Goal: Task Accomplishment & Management: Complete application form

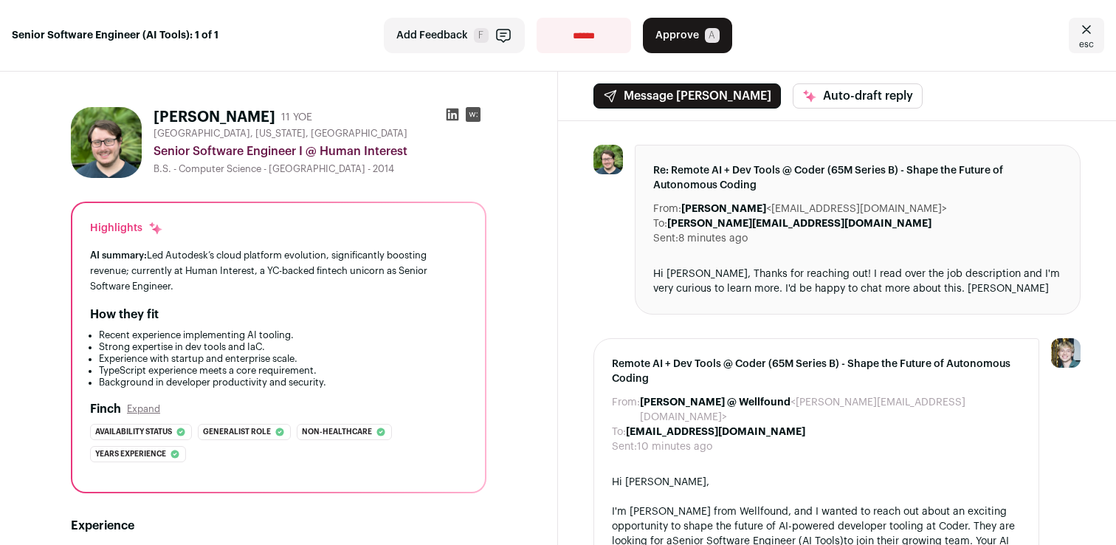
click at [242, 114] on h1 "[PERSON_NAME]" at bounding box center [215, 117] width 122 height 21
drag, startPoint x: 242, startPoint y: 114, endPoint x: 176, endPoint y: 114, distance: 66.4
click at [176, 114] on h1 "[PERSON_NAME]" at bounding box center [215, 117] width 122 height 21
drag, startPoint x: 176, startPoint y: 114, endPoint x: 288, endPoint y: 114, distance: 112.2
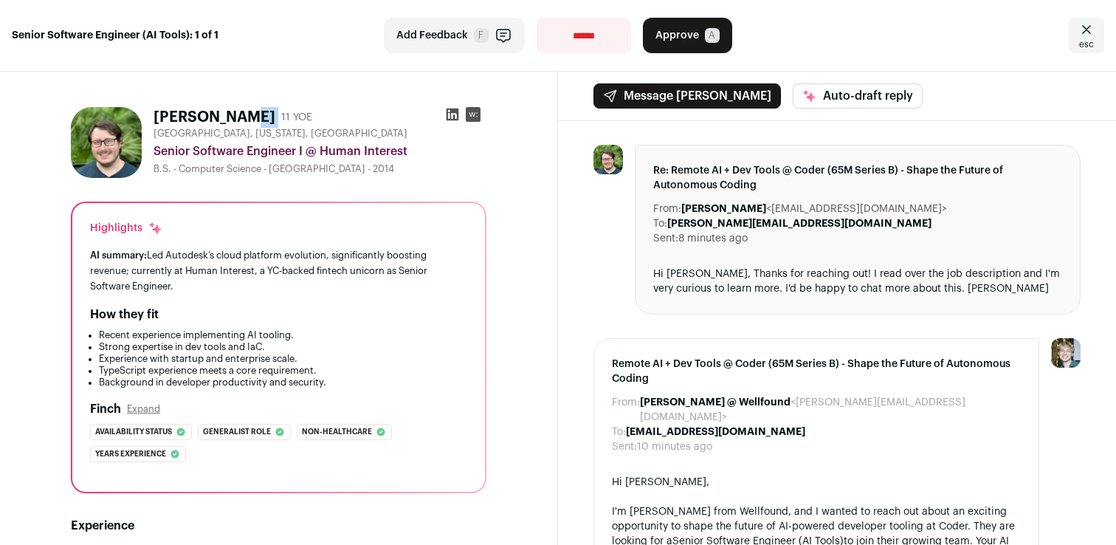
click at [275, 114] on h1 "[PERSON_NAME]" at bounding box center [215, 117] width 122 height 21
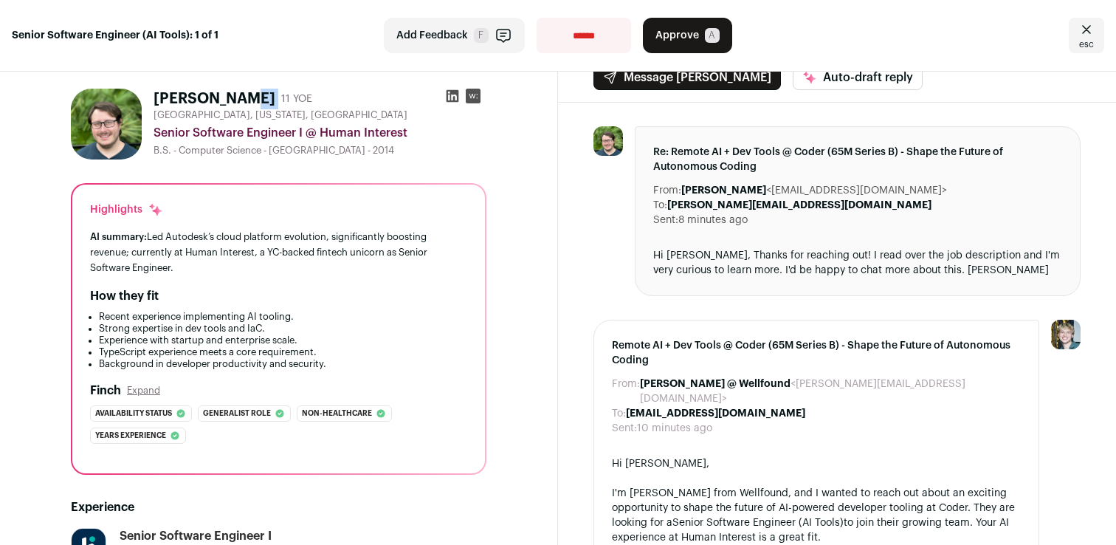
scroll to position [25, 0]
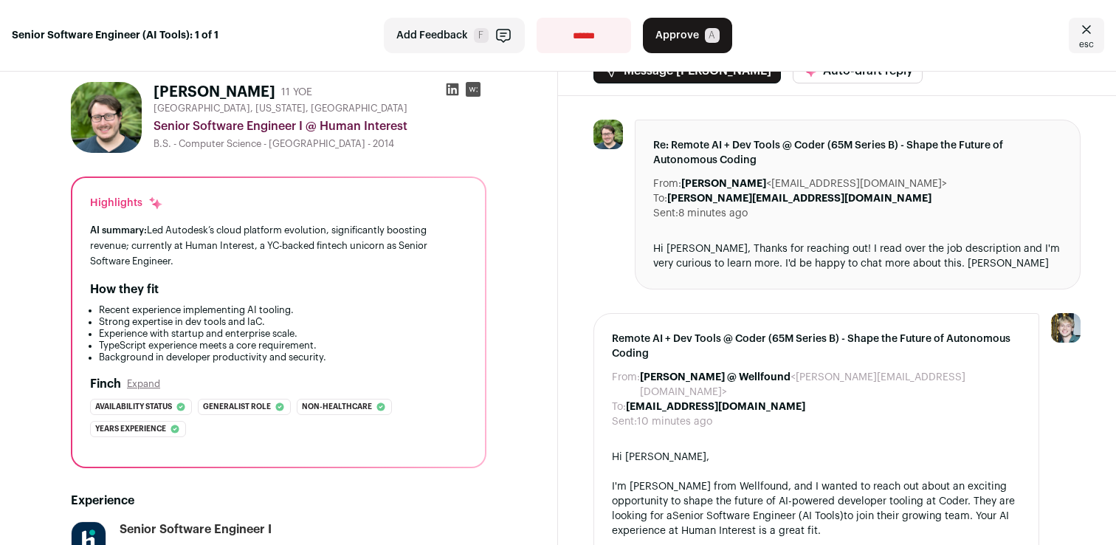
click at [314, 227] on div "AI summary: Led Autodesk’s cloud platform evolution, significantly boosting rev…" at bounding box center [278, 245] width 377 height 46
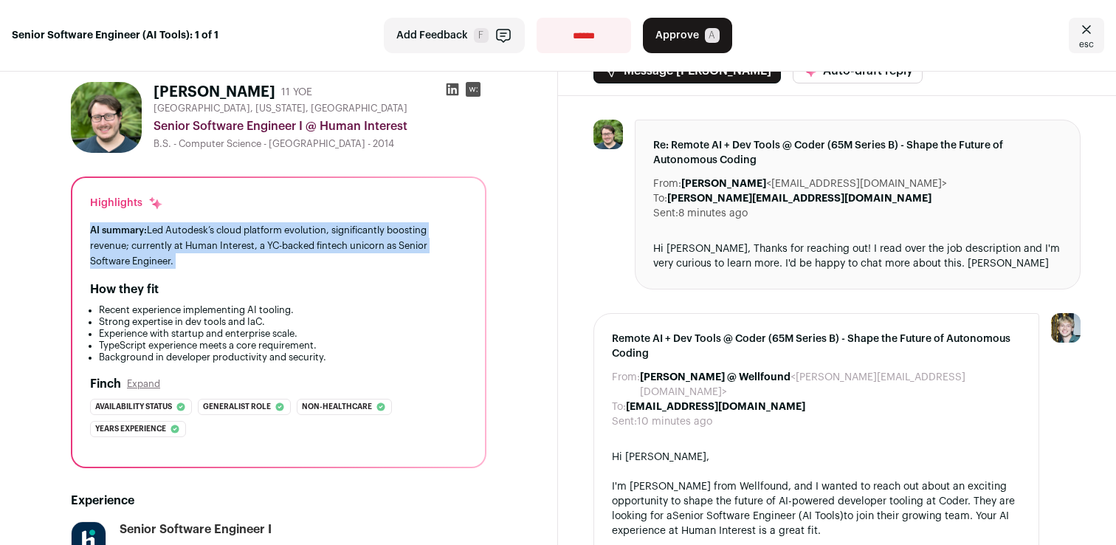
click at [314, 227] on div "AI summary: Led Autodesk’s cloud platform evolution, significantly boosting rev…" at bounding box center [278, 245] width 377 height 46
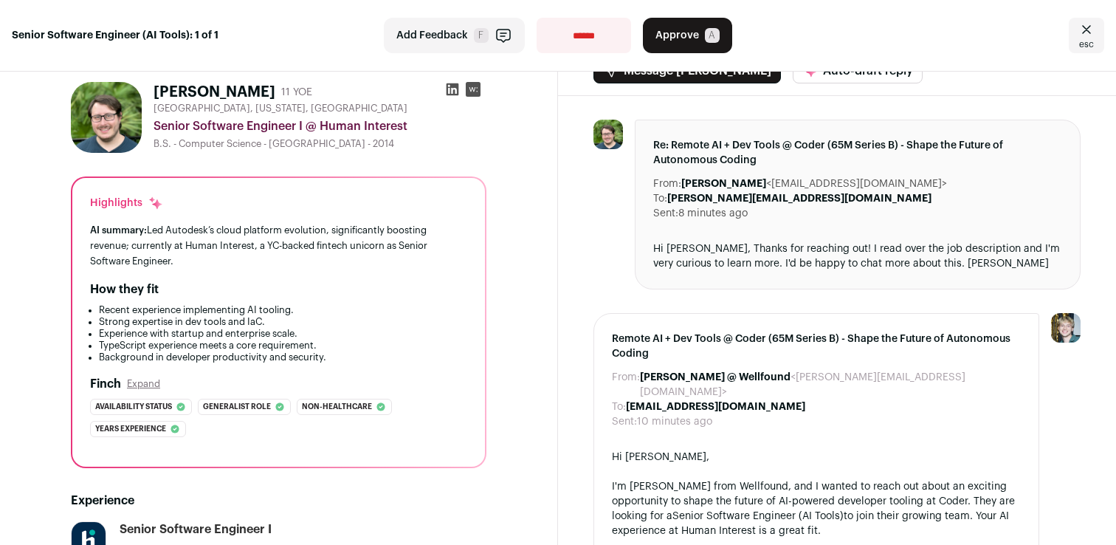
click at [328, 306] on li "Recent experience implementing AI tooling." at bounding box center [283, 310] width 368 height 12
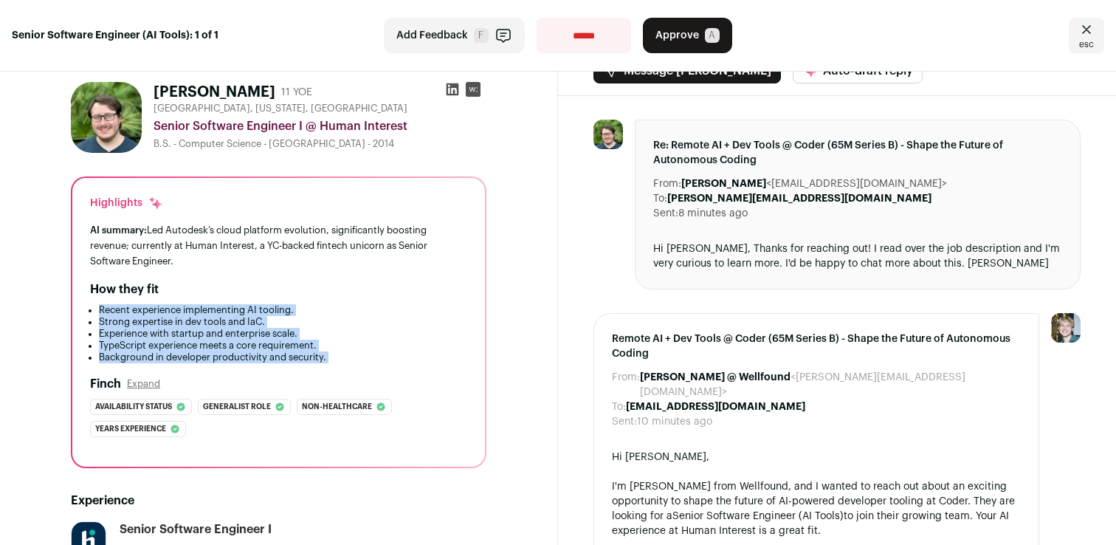
drag, startPoint x: 328, startPoint y: 306, endPoint x: 344, endPoint y: 362, distance: 58.2
click at [344, 362] on ul "Recent experience implementing AI tooling. Strong expertise in dev tools and Ia…" at bounding box center [278, 333] width 377 height 59
click at [344, 362] on li "Background in developer productivity and security." at bounding box center [283, 357] width 368 height 12
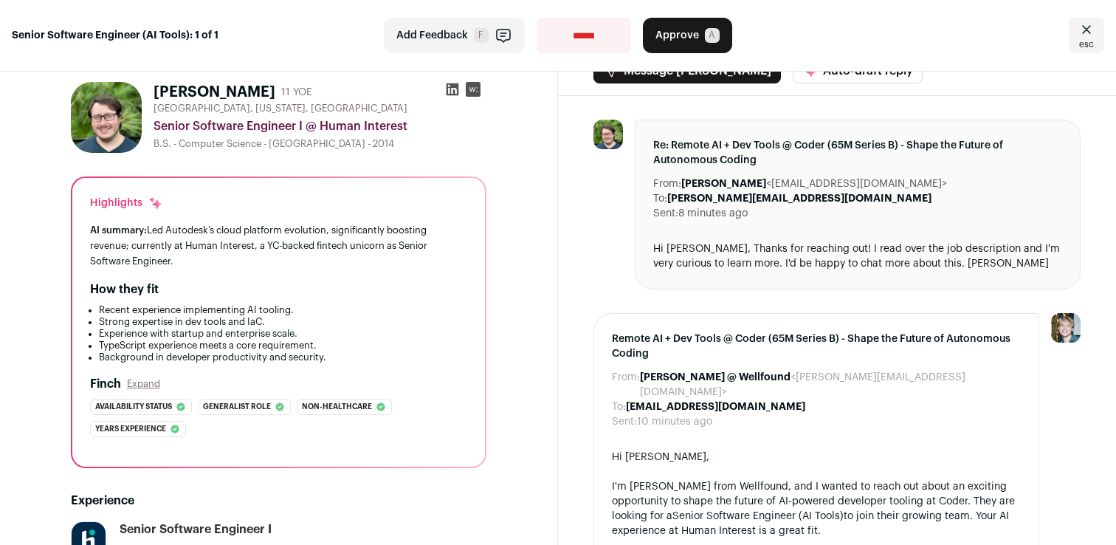
click at [344, 362] on li "Background in developer productivity and security." at bounding box center [283, 357] width 368 height 12
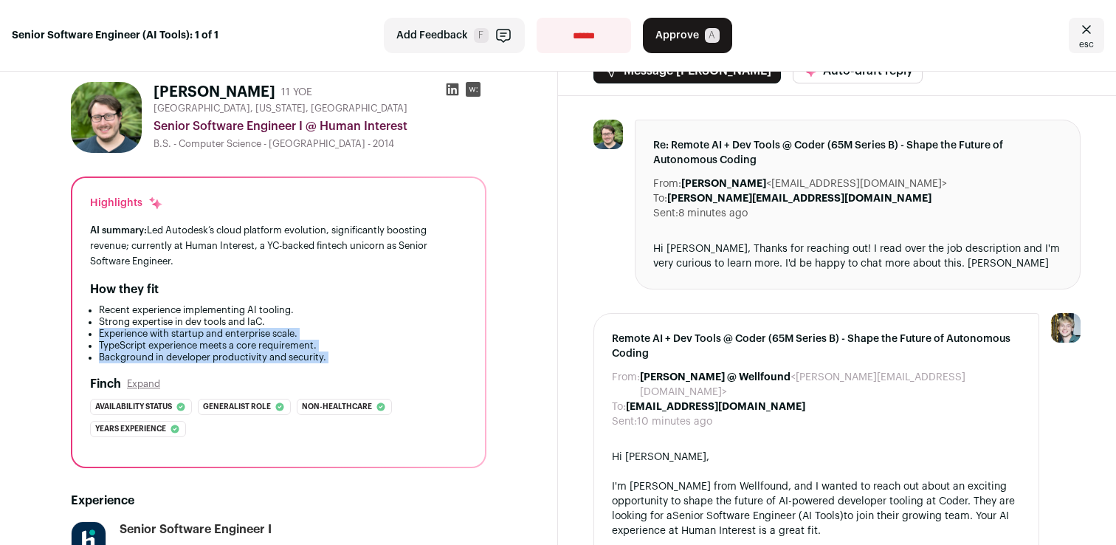
drag, startPoint x: 344, startPoint y: 362, endPoint x: 344, endPoint y: 333, distance: 29.5
click at [344, 333] on ul "Recent experience implementing AI tooling. Strong expertise in dev tools and Ia…" at bounding box center [278, 333] width 377 height 59
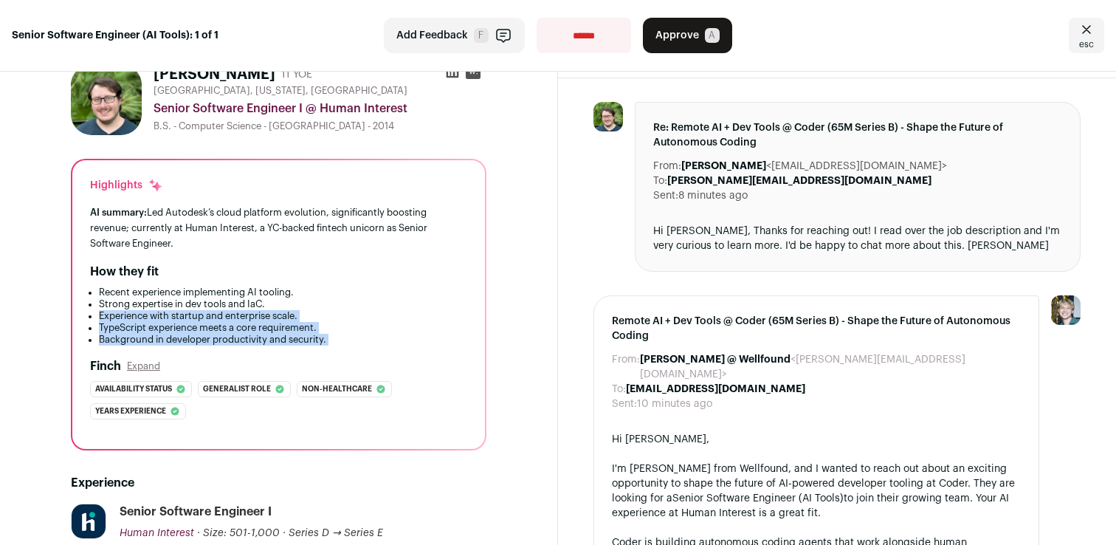
scroll to position [0, 0]
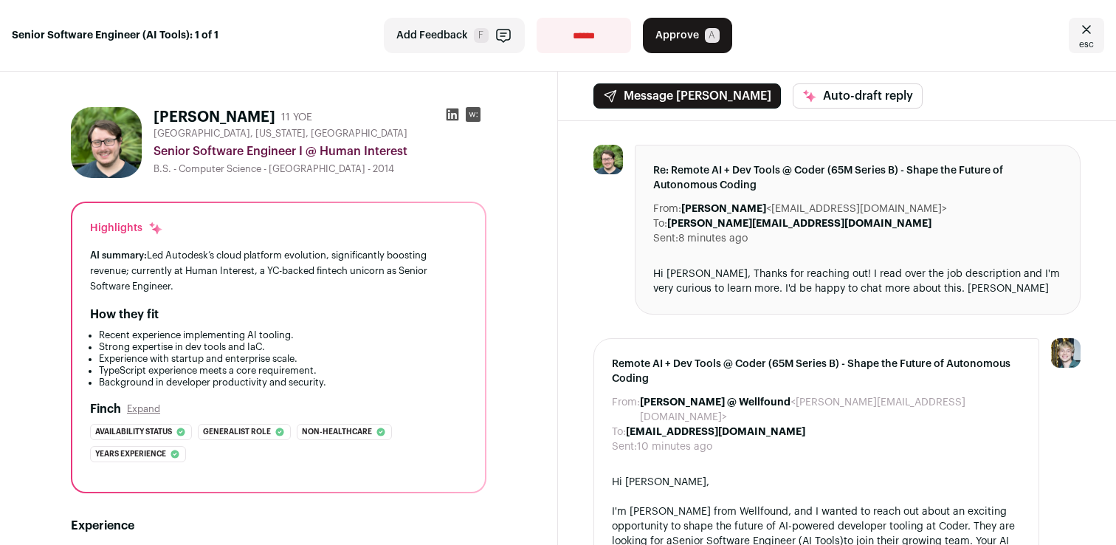
click at [847, 277] on div "Hi [PERSON_NAME], Thanks for reaching out! I read over the job description and …" at bounding box center [857, 281] width 409 height 30
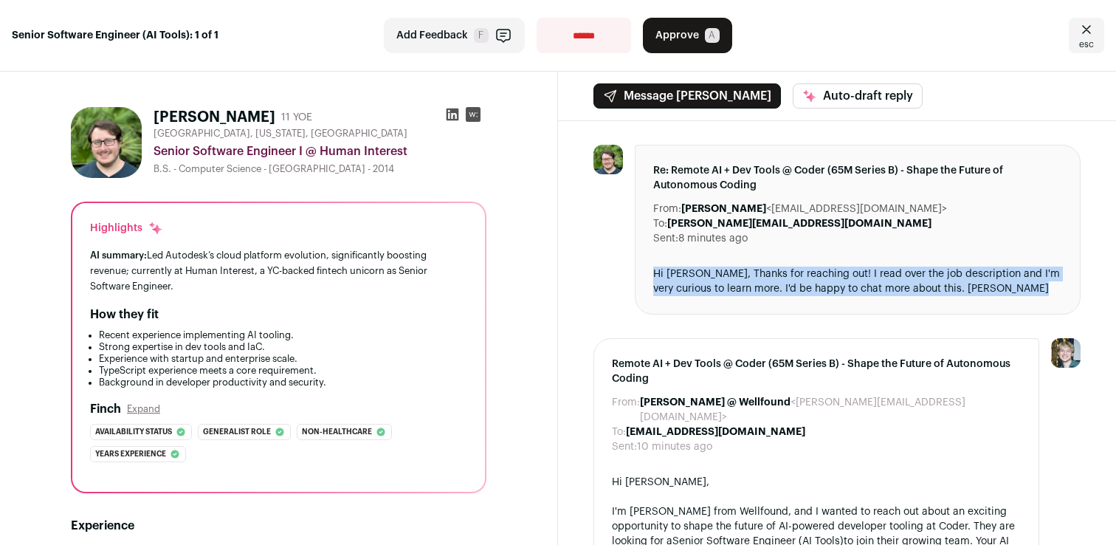
click at [847, 277] on div "Hi [PERSON_NAME], Thanks for reaching out! I read over the job description and …" at bounding box center [857, 281] width 409 height 30
click at [793, 277] on div "Hi [PERSON_NAME], Thanks for reaching out! I read over the job description and …" at bounding box center [857, 281] width 409 height 30
drag, startPoint x: 793, startPoint y: 277, endPoint x: 959, endPoint y: 289, distance: 167.2
click at [960, 289] on div "Hi [PERSON_NAME], Thanks for reaching out! I read over the job description and …" at bounding box center [857, 281] width 409 height 30
click at [959, 289] on div "Hi [PERSON_NAME], Thanks for reaching out! I read over the job description and …" at bounding box center [857, 281] width 409 height 30
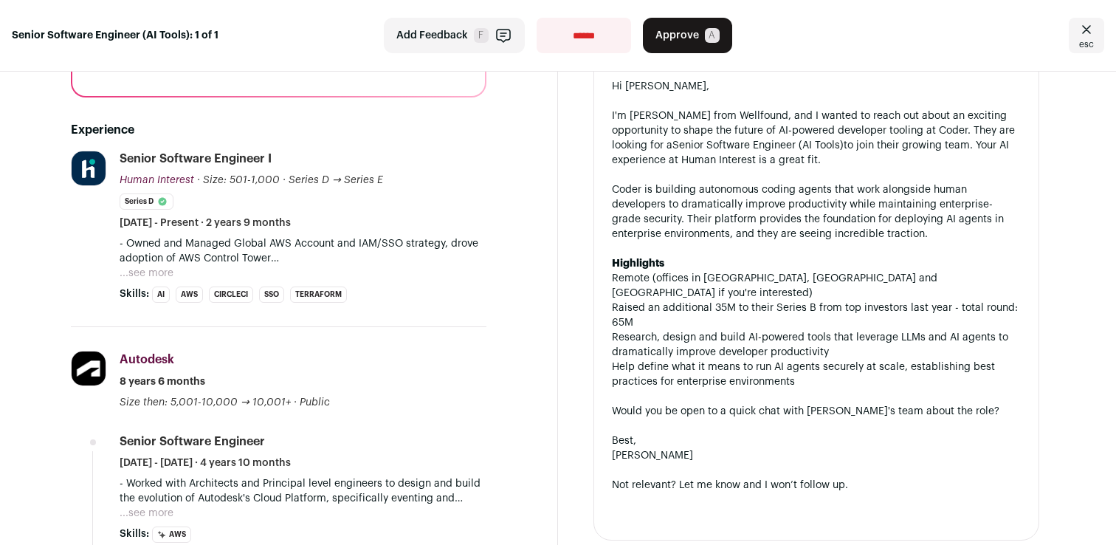
scroll to position [418, 0]
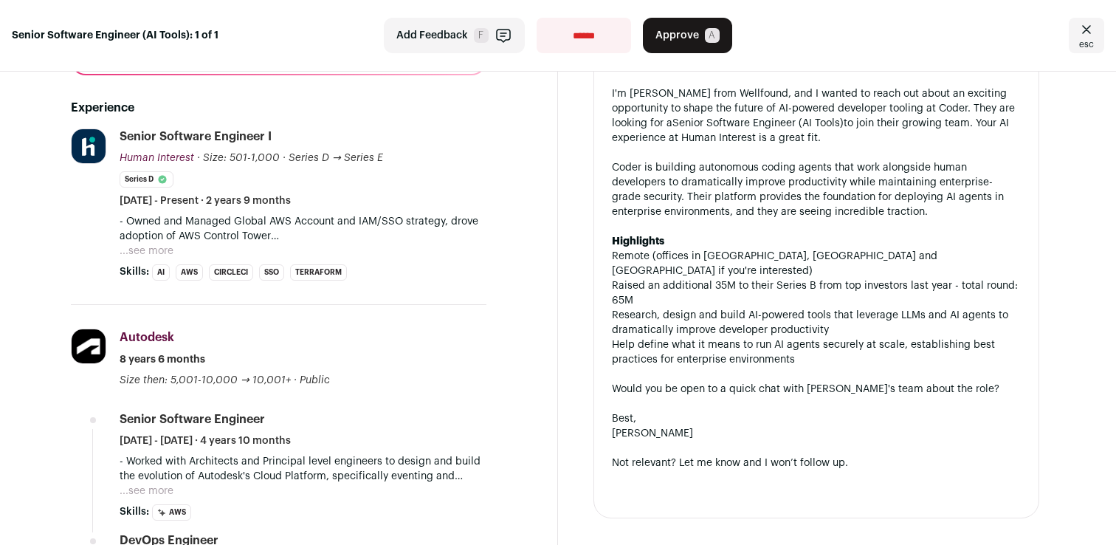
click at [148, 255] on button "...see more" at bounding box center [147, 251] width 54 height 15
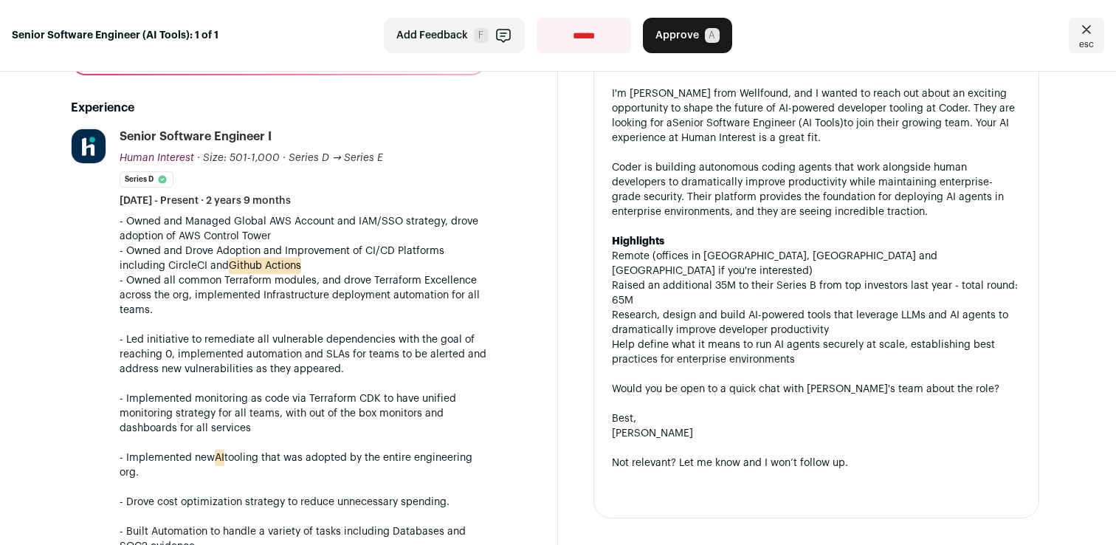
click at [255, 224] on p "- Owned and Managed Global AWS Account and IAM/SSO strategy, drove adoption of …" at bounding box center [303, 229] width 367 height 30
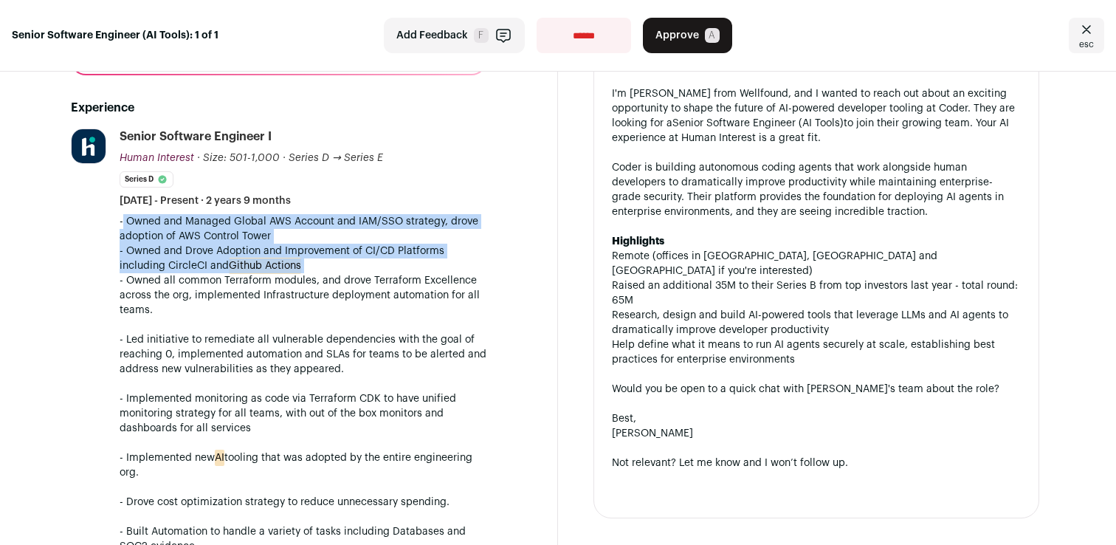
drag, startPoint x: 255, startPoint y: 224, endPoint x: 255, endPoint y: 253, distance: 28.8
click at [255, 253] on div "- Owned and Managed Global AWS Account and IAM/SSO strategy, drove adoption of …" at bounding box center [303, 383] width 367 height 339
click at [255, 253] on p "- Owned and Drove Adoption and Improvement of CI/CD Platforms including CircleC…" at bounding box center [303, 259] width 367 height 30
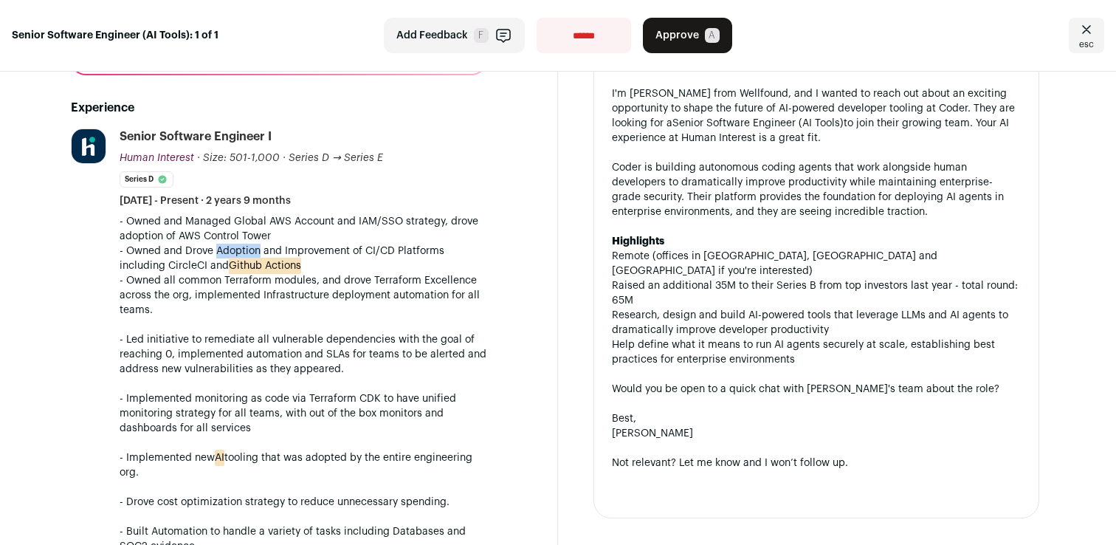
click at [255, 253] on p "- Owned and Drove Adoption and Improvement of CI/CD Platforms including CircleC…" at bounding box center [303, 259] width 367 height 30
drag, startPoint x: 255, startPoint y: 253, endPoint x: 308, endPoint y: 268, distance: 55.1
click at [308, 268] on p "- Owned and Drove Adoption and Improvement of CI/CD Platforms including CircleC…" at bounding box center [303, 259] width 367 height 30
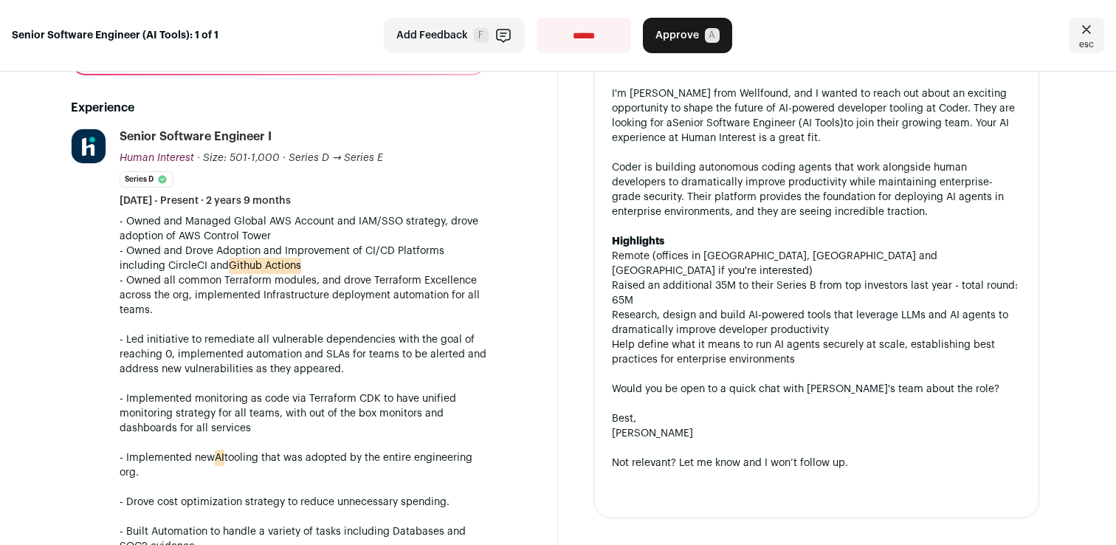
click at [308, 268] on p "- Owned and Drove Adoption and Improvement of CI/CD Platforms including CircleC…" at bounding box center [303, 259] width 367 height 30
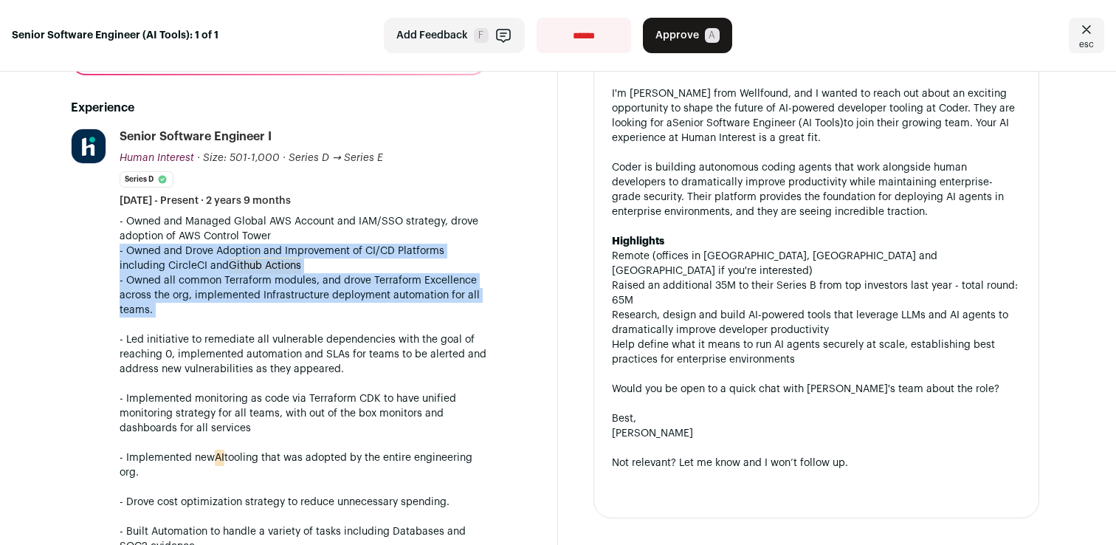
drag, startPoint x: 308, startPoint y: 268, endPoint x: 308, endPoint y: 297, distance: 29.5
click at [308, 297] on div "- Owned and Managed Global AWS Account and IAM/SSO strategy, drove adoption of …" at bounding box center [303, 383] width 367 height 339
click at [308, 297] on p "- Owned all common Terraform modules, and drove Terraform Excellence across the…" at bounding box center [303, 413] width 367 height 280
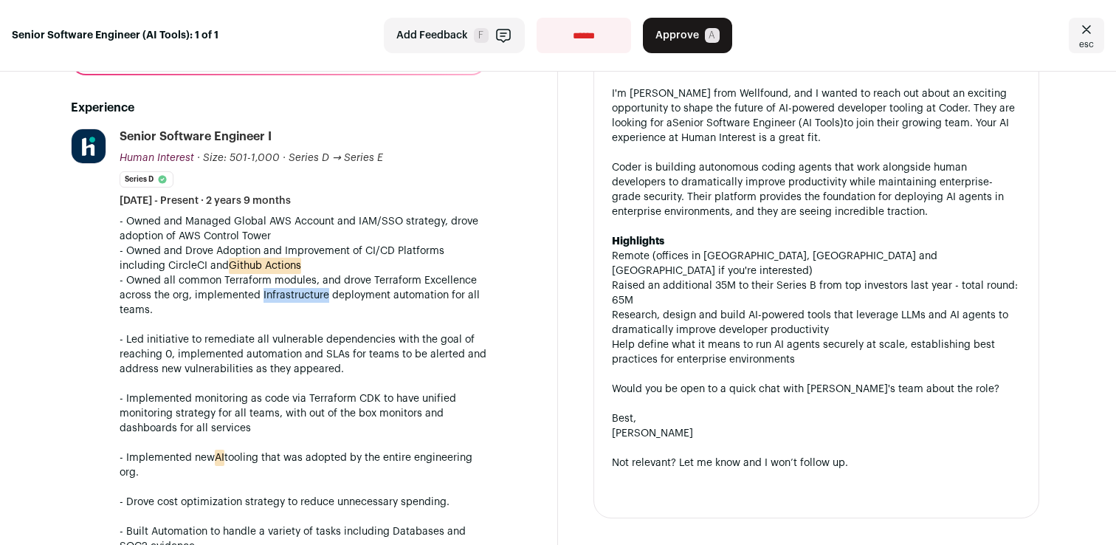
click at [308, 297] on p "- Owned all common Terraform modules, and drove Terraform Excellence across the…" at bounding box center [303, 413] width 367 height 280
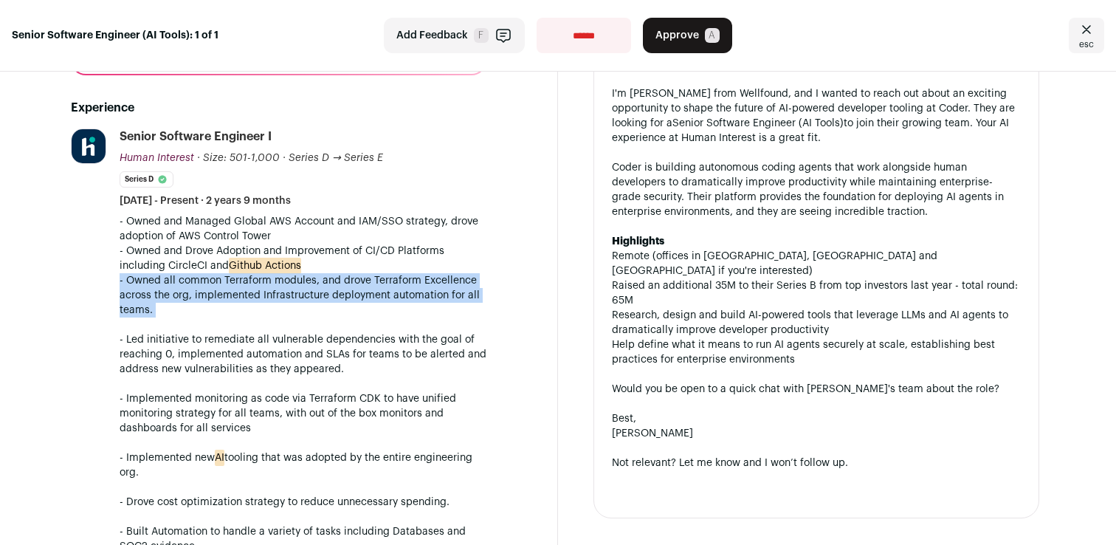
click at [308, 297] on p "- Owned all common Terraform modules, and drove Terraform Excellence across the…" at bounding box center [303, 413] width 367 height 280
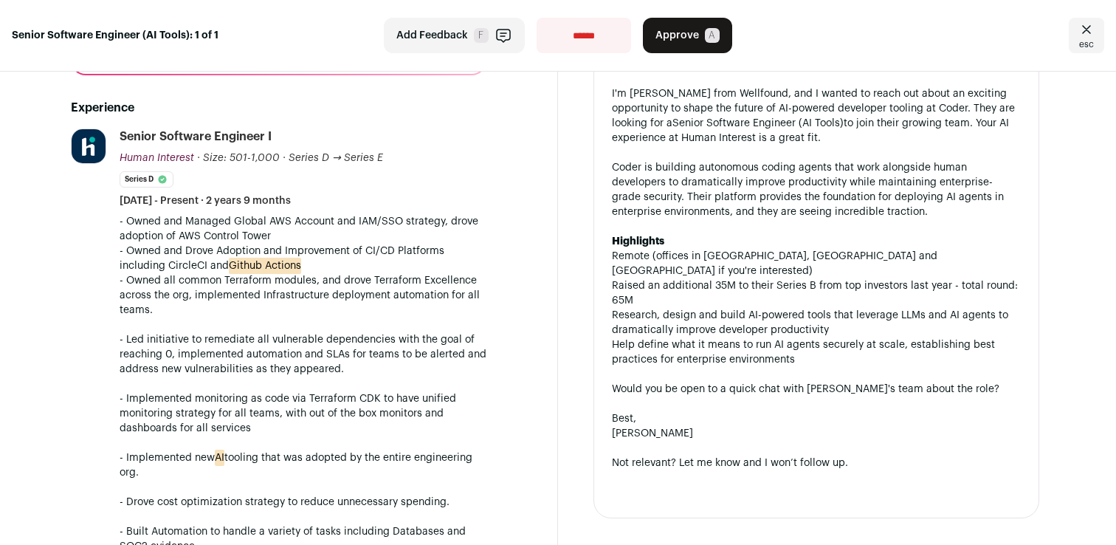
click at [319, 359] on p "- Owned all common Terraform modules, and drove Terraform Excellence across the…" at bounding box center [303, 413] width 367 height 280
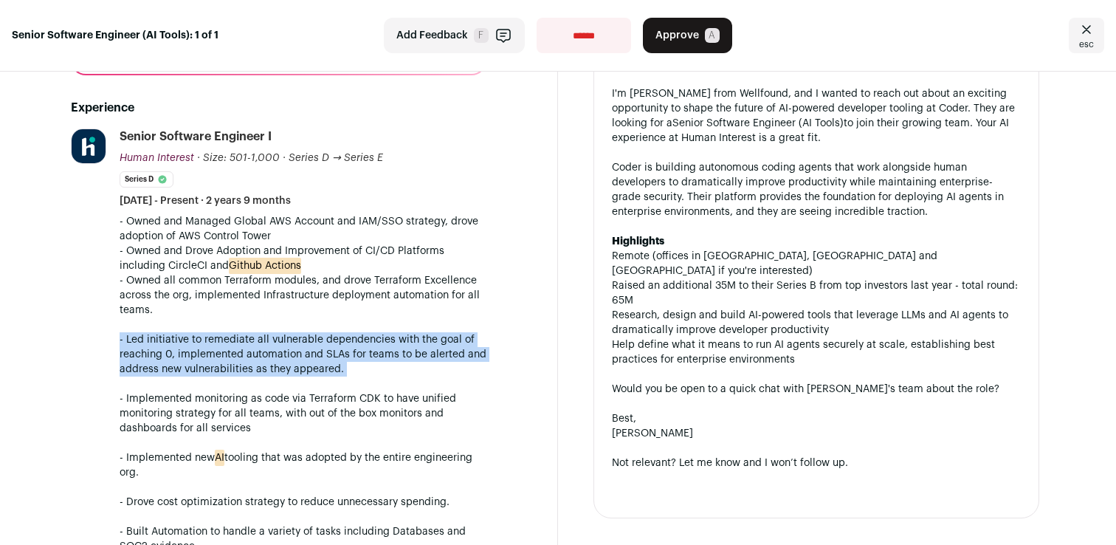
click at [319, 359] on p "- Owned all common Terraform modules, and drove Terraform Excellence across the…" at bounding box center [303, 413] width 367 height 280
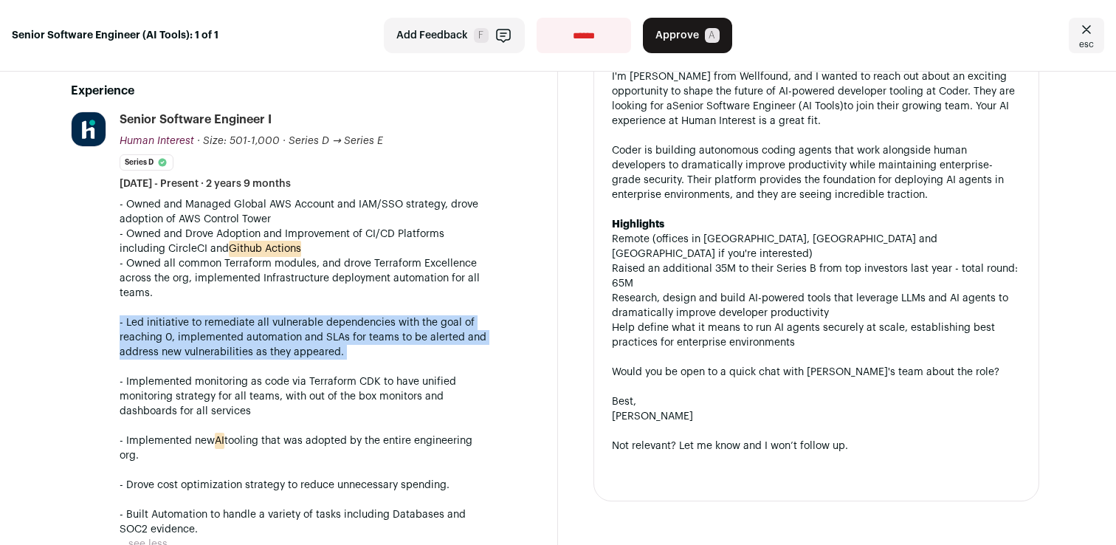
scroll to position [455, 0]
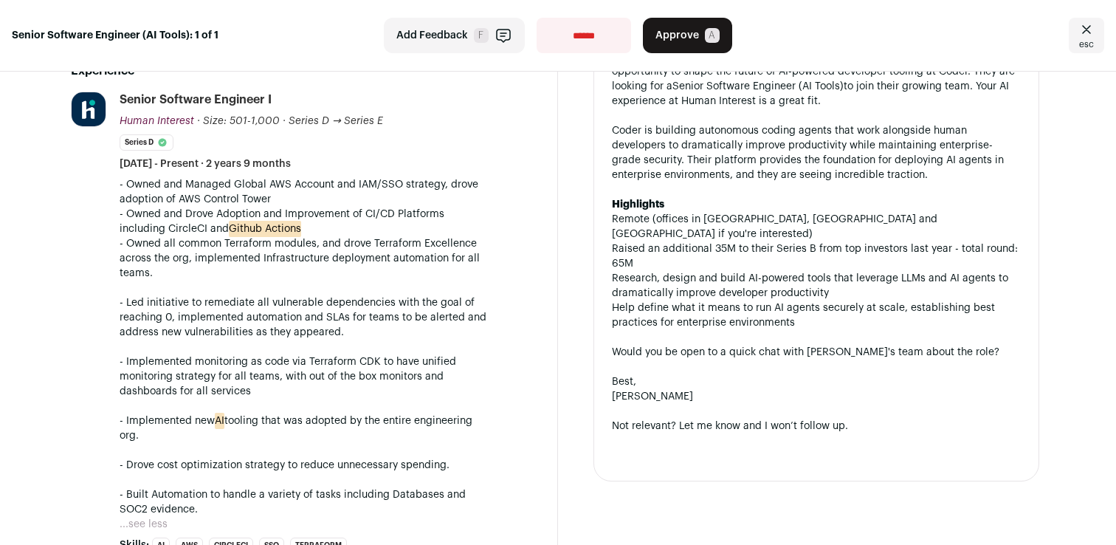
click at [319, 359] on p "- Owned all common Terraform modules, and drove Terraform Excellence across the…" at bounding box center [303, 376] width 367 height 280
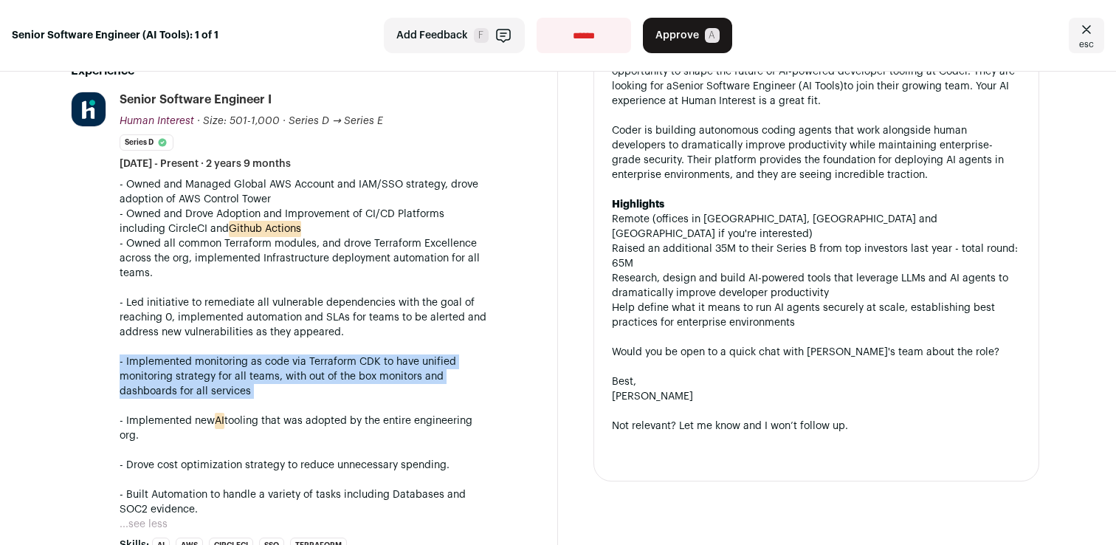
click at [319, 359] on p "- Owned all common Terraform modules, and drove Terraform Excellence across the…" at bounding box center [303, 376] width 367 height 280
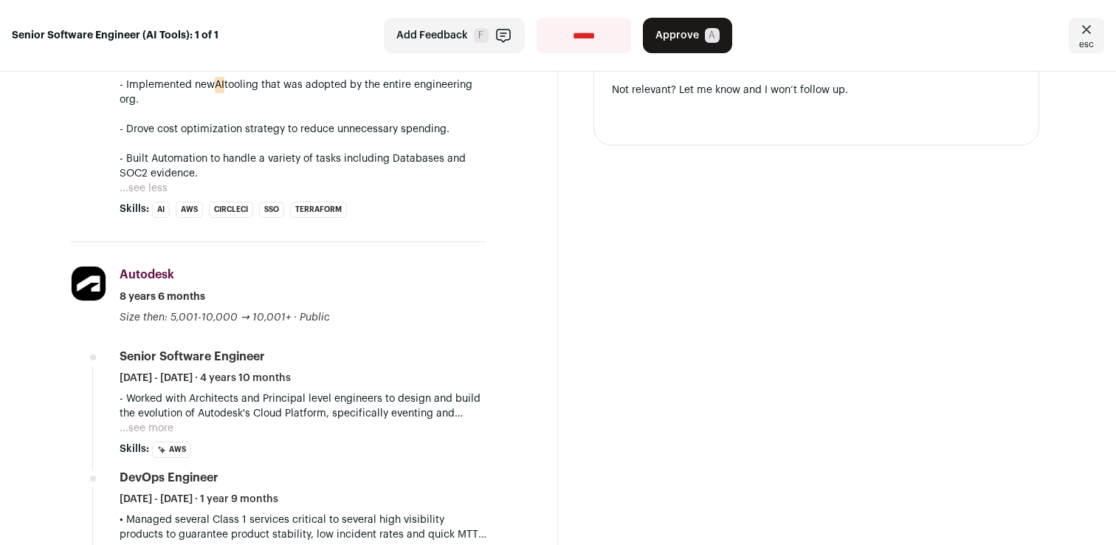
scroll to position [814, 0]
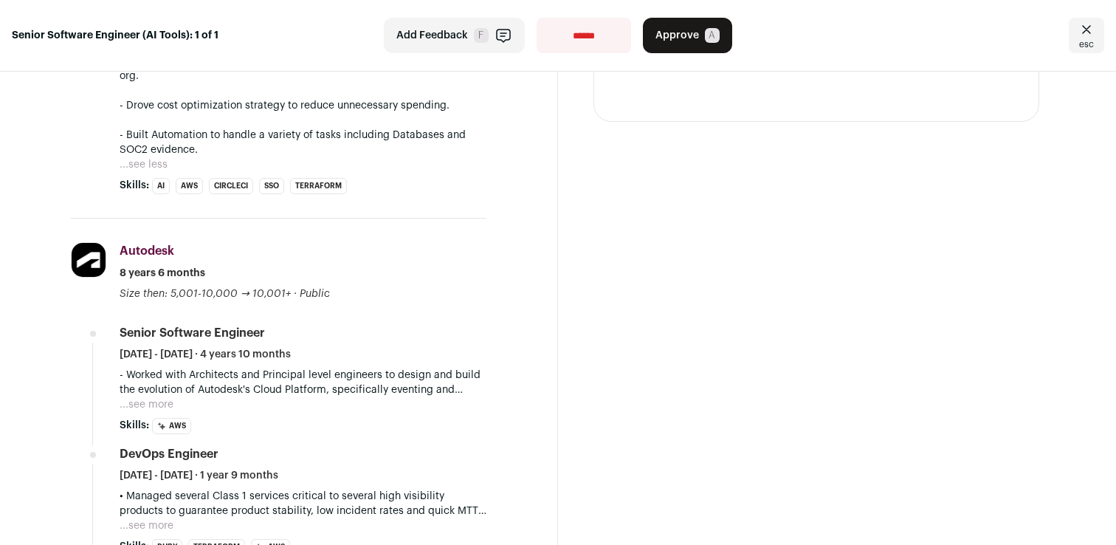
click at [373, 386] on p "- Worked with Architects and Principal level engineers to design and build the …" at bounding box center [303, 383] width 367 height 30
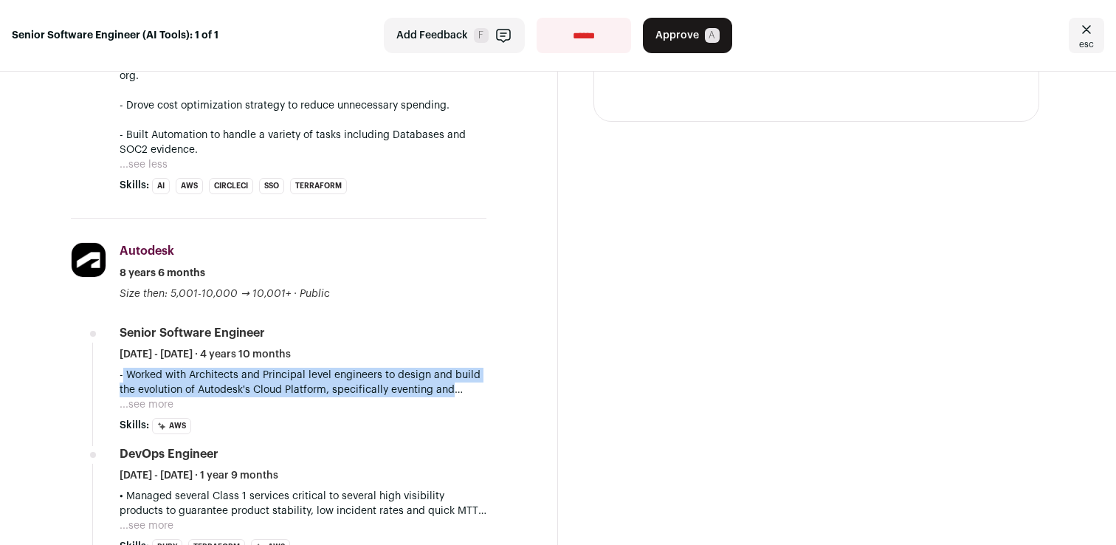
click at [373, 386] on p "- Worked with Architects and Principal level engineers to design and build the …" at bounding box center [303, 383] width 367 height 30
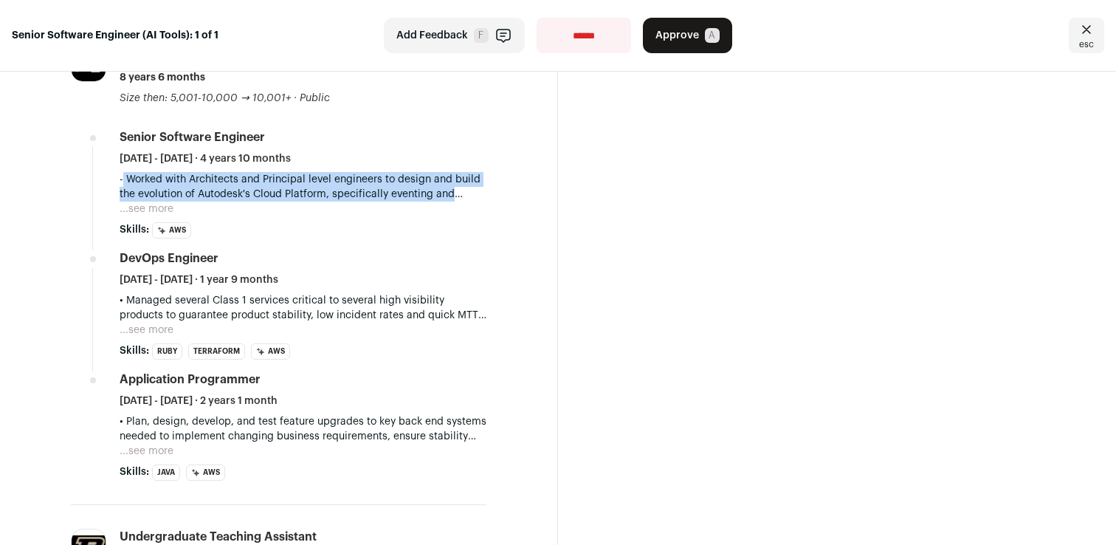
scroll to position [980, 0]
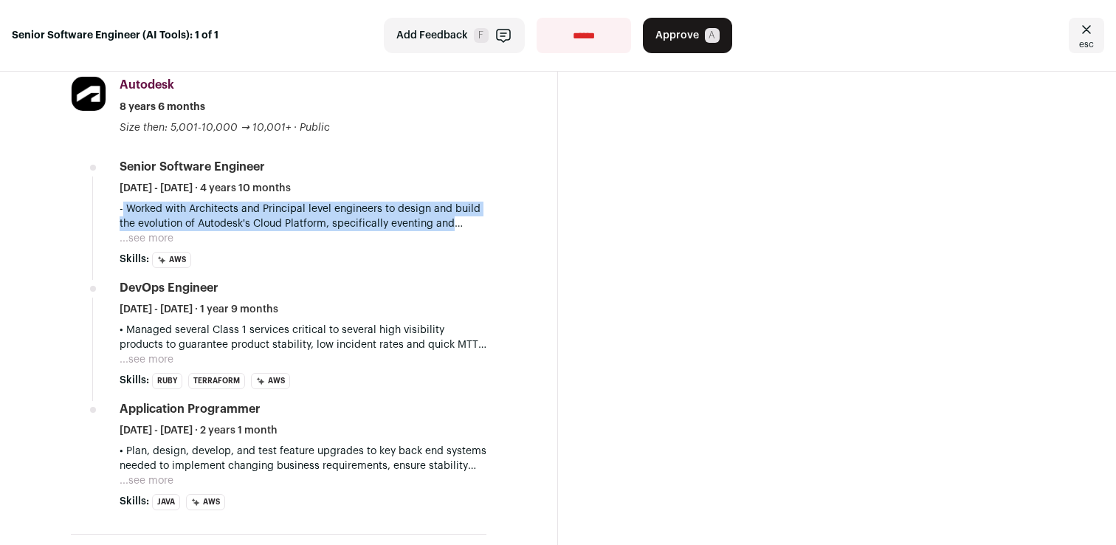
click at [158, 235] on button "...see more" at bounding box center [147, 238] width 54 height 15
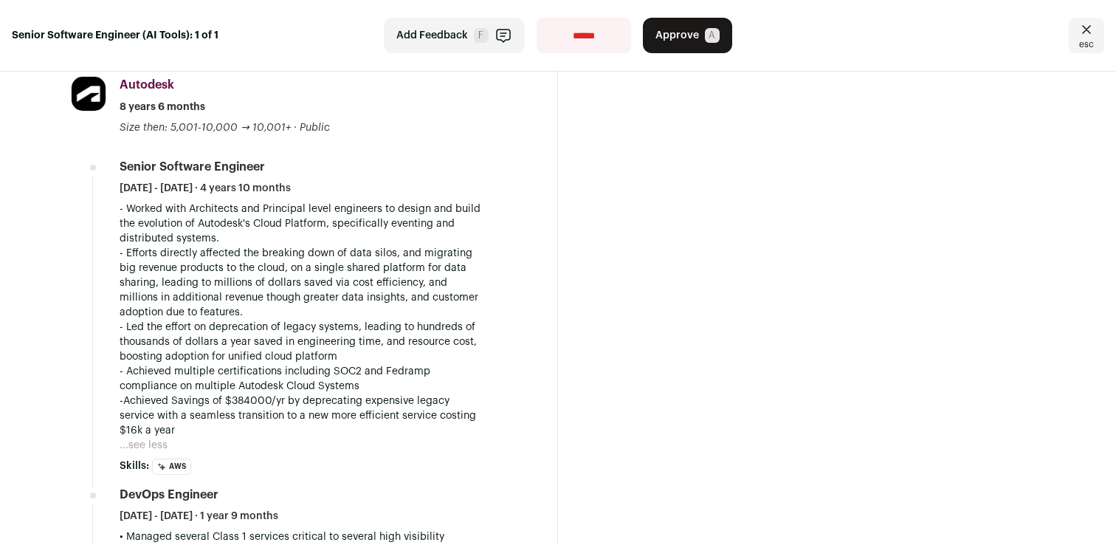
click at [289, 259] on p "- Efforts directly affected the breaking down of data silos, and migrating big …" at bounding box center [303, 283] width 367 height 74
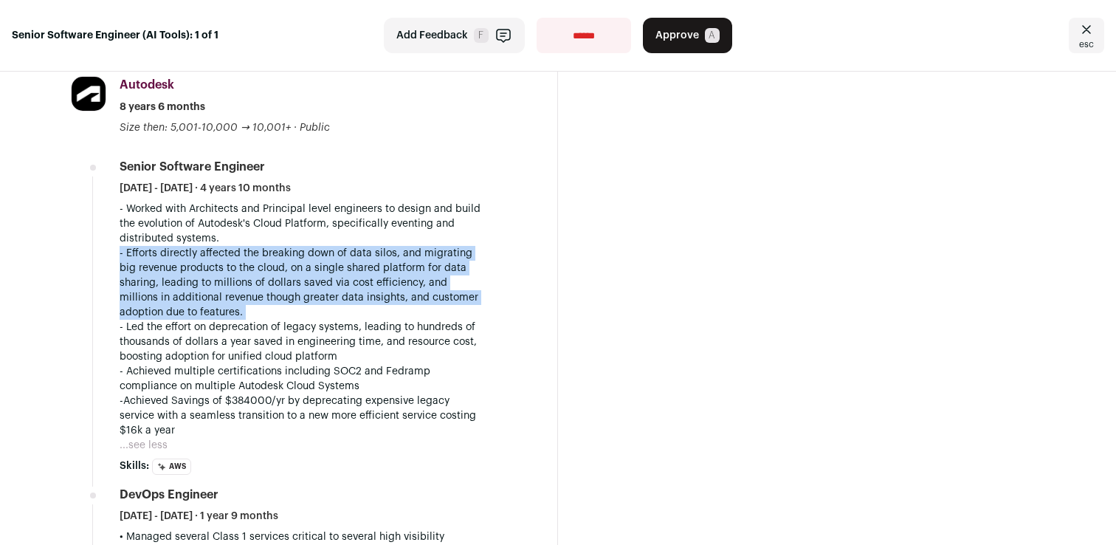
click at [289, 259] on p "- Efforts directly affected the breaking down of data silos, and migrating big …" at bounding box center [303, 283] width 367 height 74
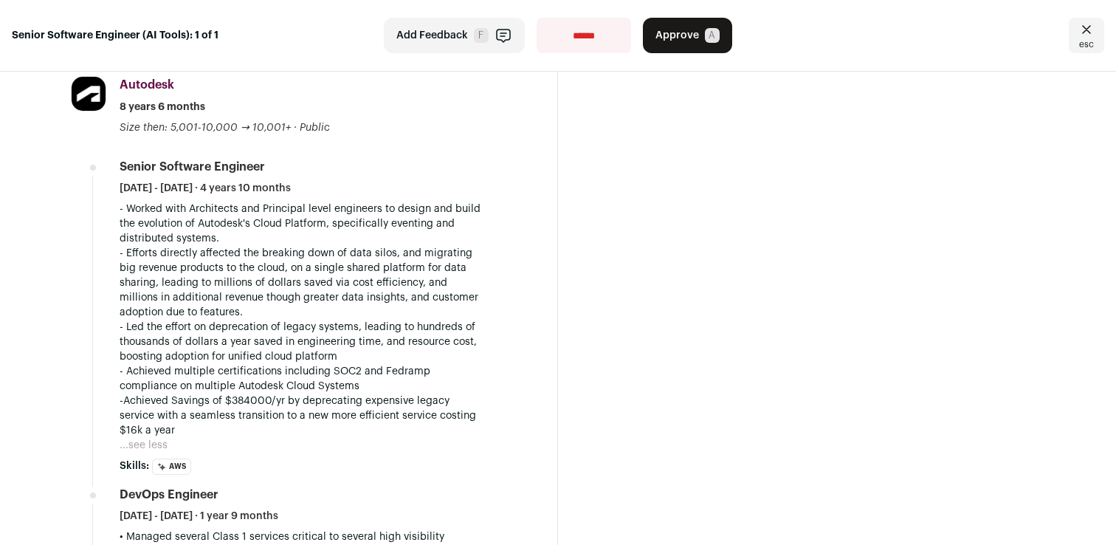
click at [296, 340] on p "- Led the effort on deprecation of legacy systems, leading to hundreds of thous…" at bounding box center [303, 342] width 367 height 44
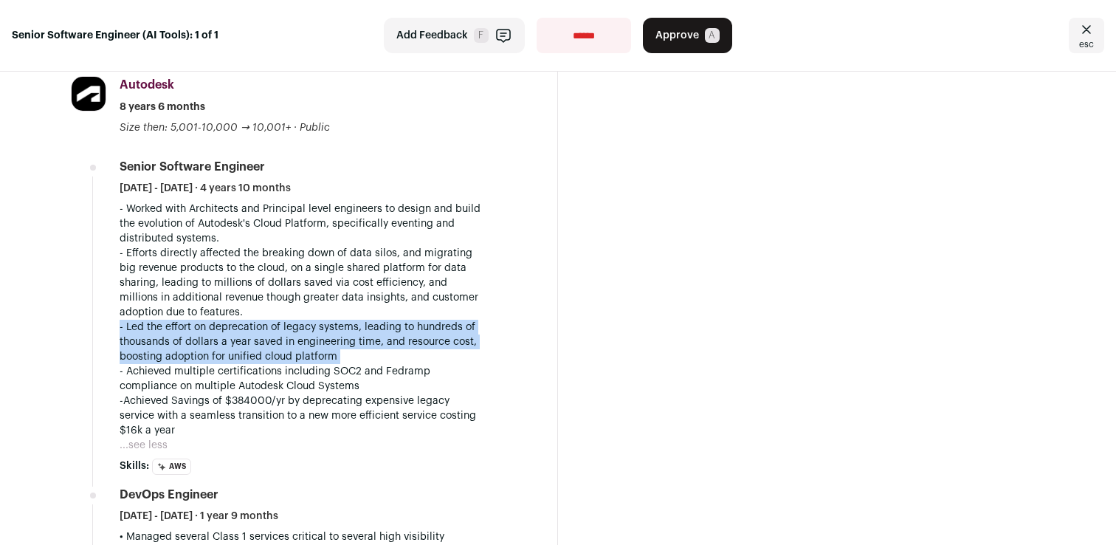
click at [296, 340] on p "- Led the effort on deprecation of legacy systems, leading to hundreds of thous…" at bounding box center [303, 342] width 367 height 44
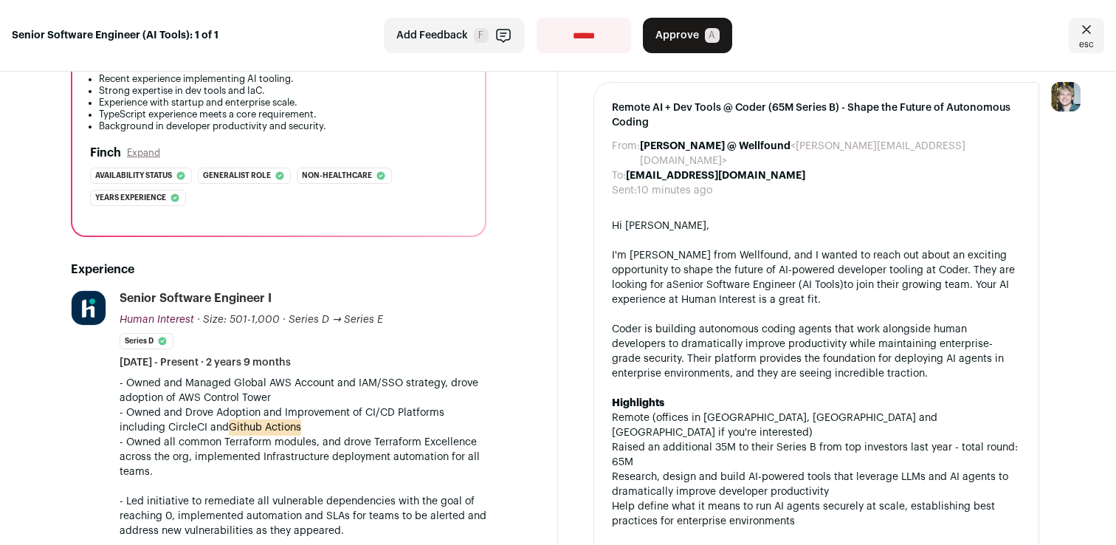
scroll to position [0, 0]
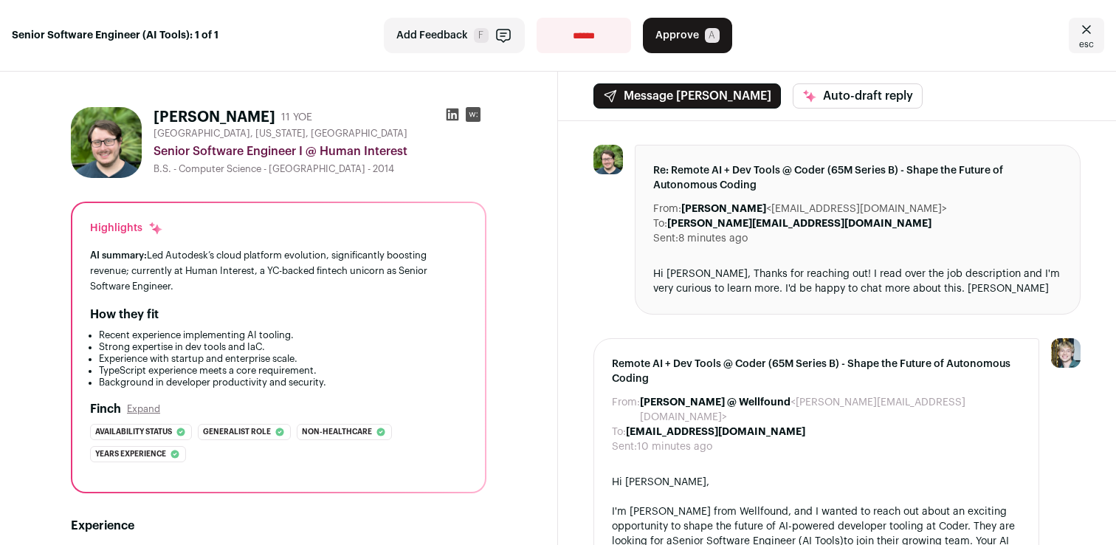
click at [255, 120] on h1 "[PERSON_NAME]" at bounding box center [215, 117] width 122 height 21
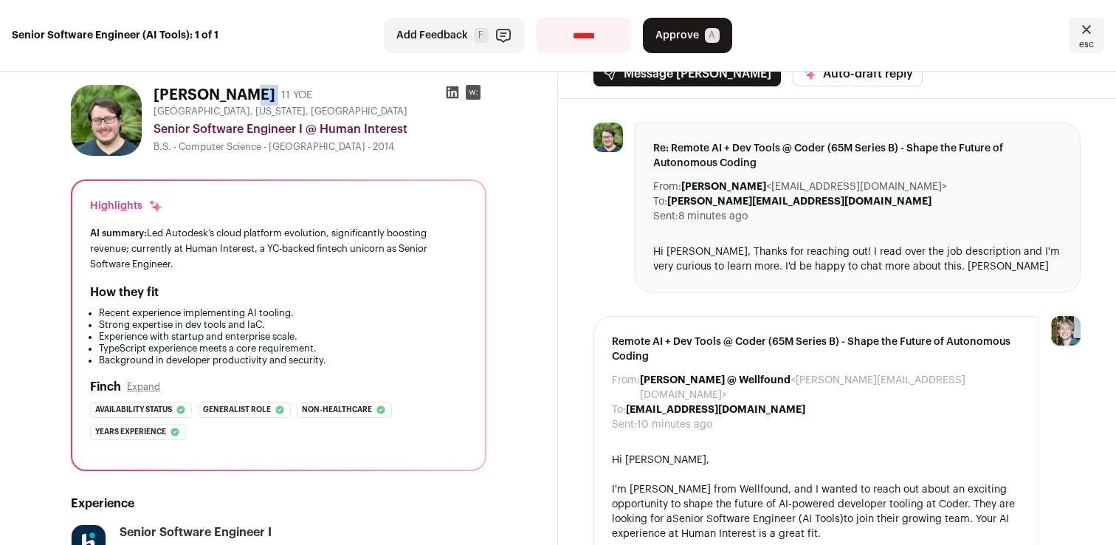
click at [689, 43] on button "Approve A" at bounding box center [687, 35] width 89 height 35
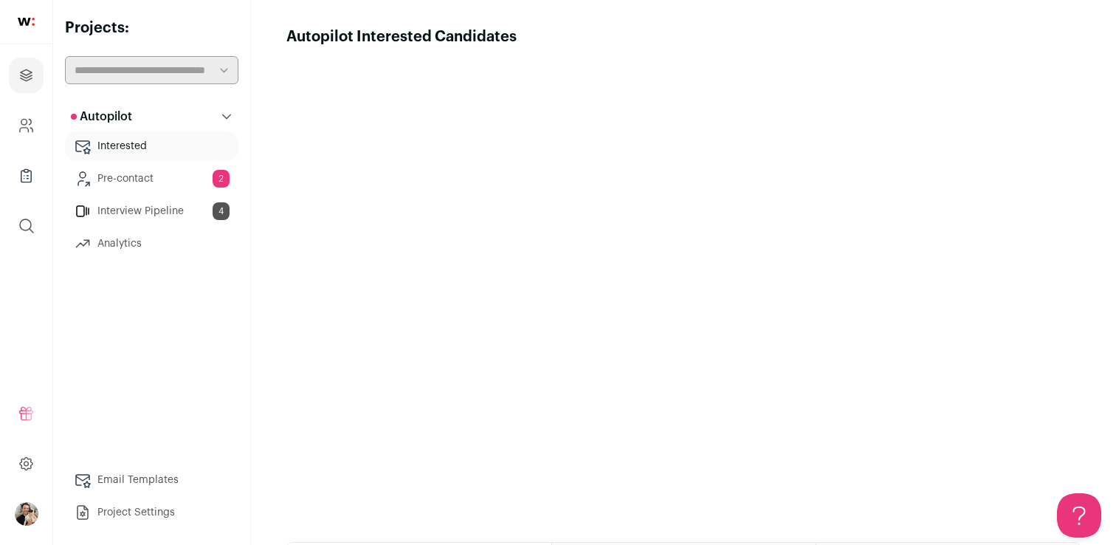
click at [189, 179] on link "Pre-contact 2" at bounding box center [151, 179] width 173 height 30
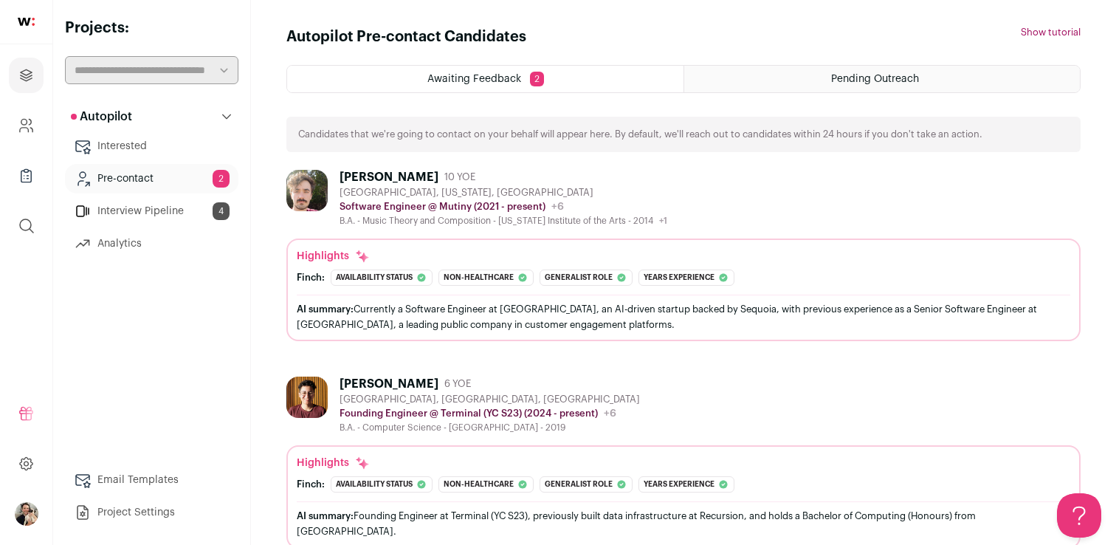
click at [368, 179] on div "[PERSON_NAME]" at bounding box center [388, 177] width 99 height 15
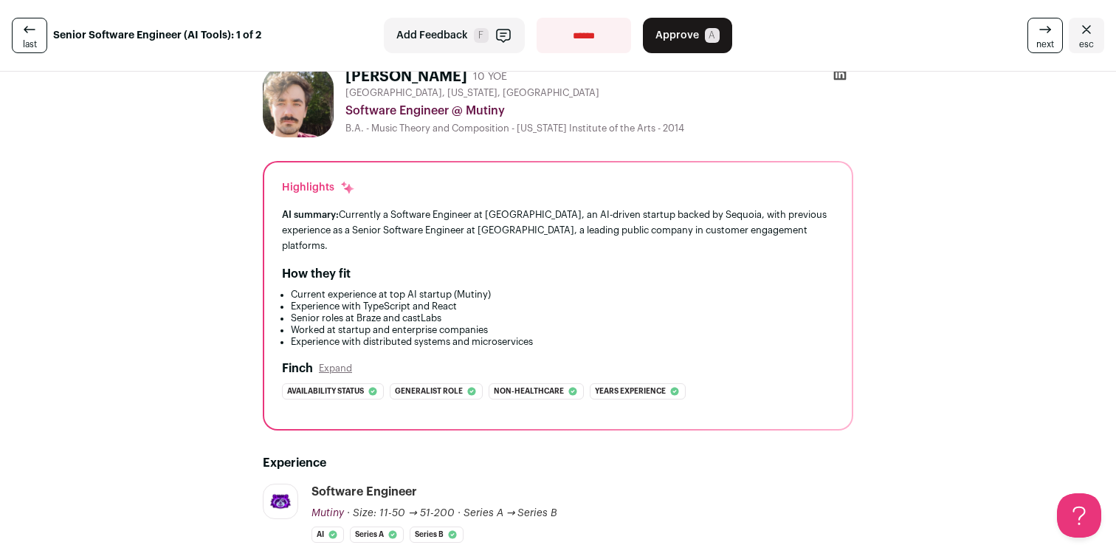
scroll to position [18, 0]
click at [517, 216] on div "AI summary: Currently a Software Engineer at [GEOGRAPHIC_DATA], an AI-driven st…" at bounding box center [558, 228] width 552 height 46
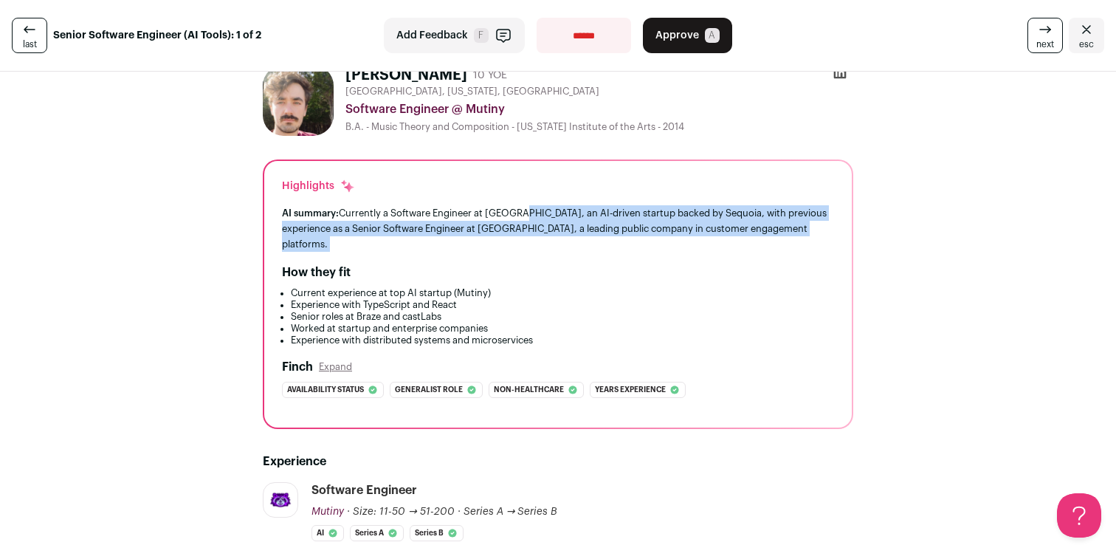
drag, startPoint x: 517, startPoint y: 216, endPoint x: 765, endPoint y: 238, distance: 249.0
click at [767, 238] on div "Highlights AI summary: Currently a Software Engineer at [GEOGRAPHIC_DATA], an A…" at bounding box center [557, 294] width 587 height 266
click at [765, 238] on div "Highlights AI summary: Currently a Software Engineer at [GEOGRAPHIC_DATA], an A…" at bounding box center [557, 294] width 587 height 266
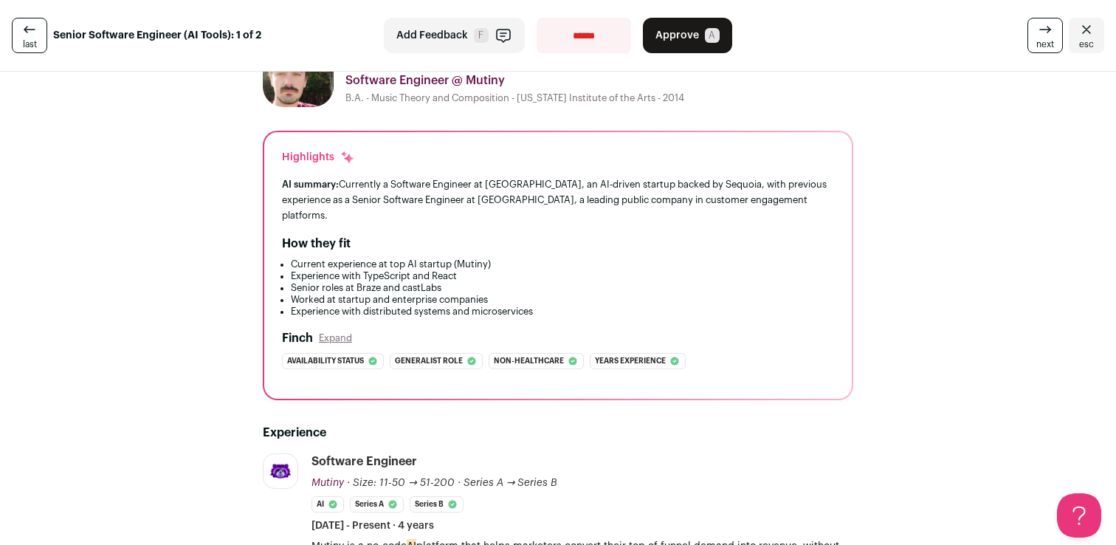
scroll to position [41, 0]
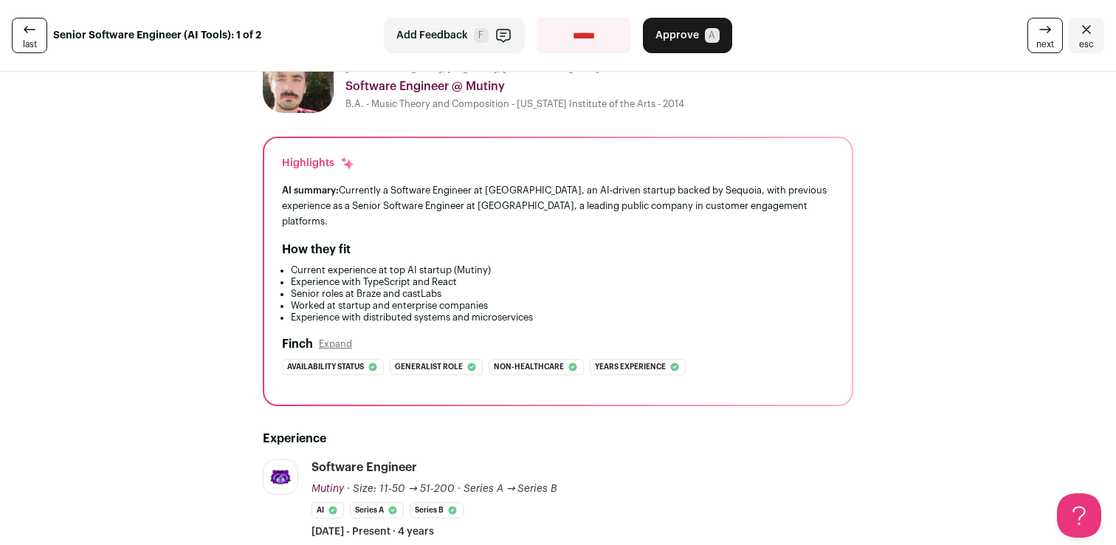
click at [461, 264] on li "Current experience at top AI startup (Mutiny)" at bounding box center [562, 270] width 543 height 12
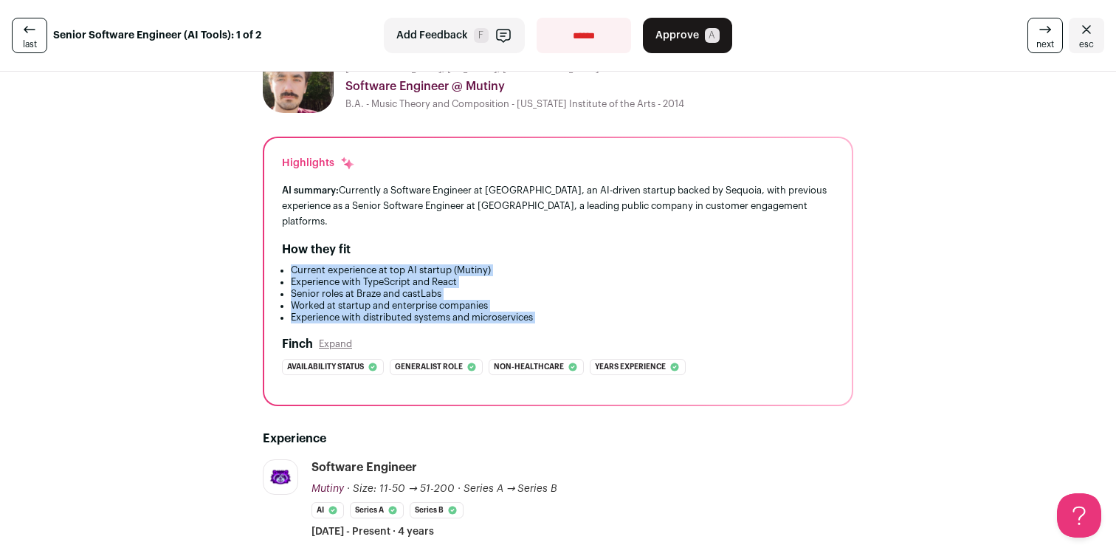
drag, startPoint x: 461, startPoint y: 254, endPoint x: 521, endPoint y: 306, distance: 80.1
click at [521, 306] on ul "Current experience at top AI startup (Mutiny) Experience with TypeScript and Re…" at bounding box center [558, 293] width 552 height 59
click at [521, 311] on li "Experience with distributed systems and microservices" at bounding box center [562, 317] width 543 height 12
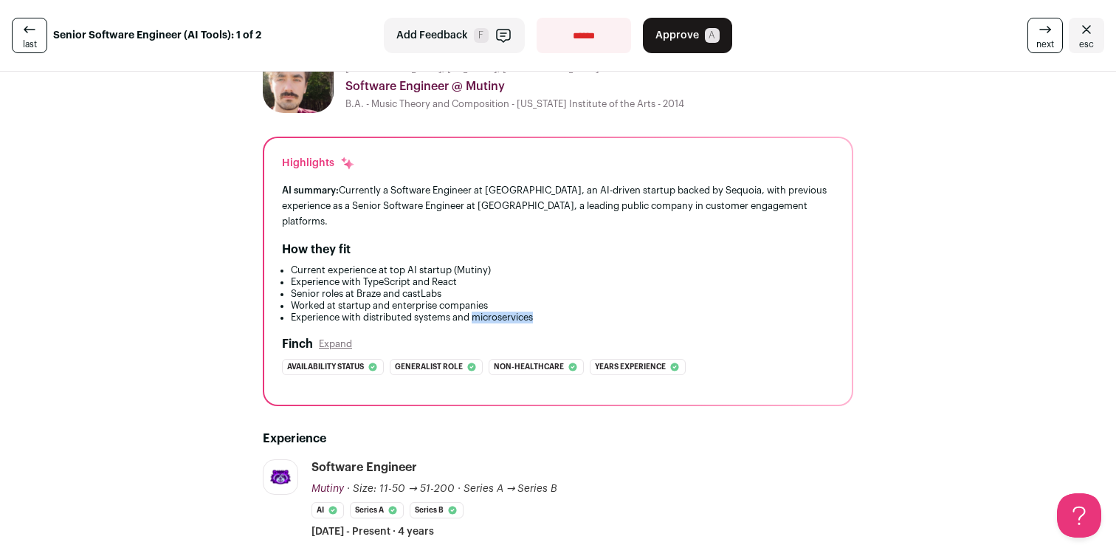
click at [521, 311] on li "Experience with distributed systems and microservices" at bounding box center [562, 317] width 543 height 12
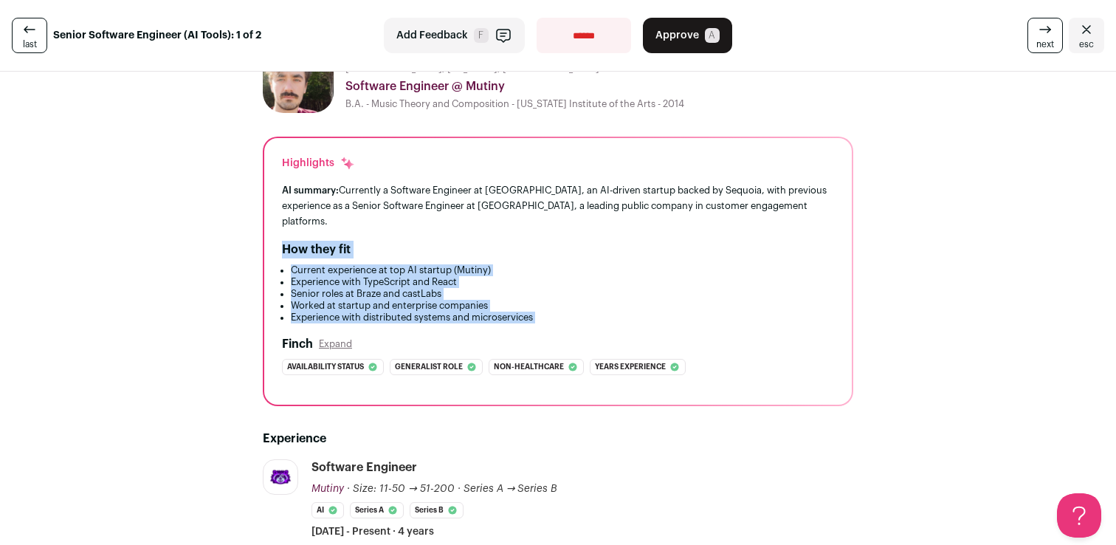
drag, startPoint x: 521, startPoint y: 306, endPoint x: 527, endPoint y: 235, distance: 71.1
click at [527, 241] on div "How they fit Current experience at top AI startup (Mutiny) Experience with Type…" at bounding box center [558, 282] width 552 height 83
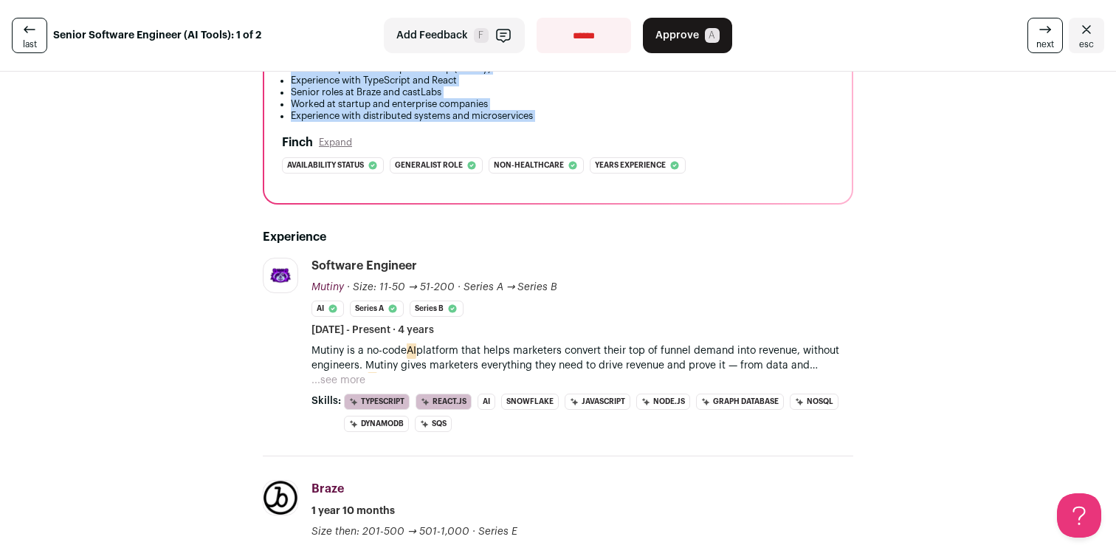
scroll to position [254, 0]
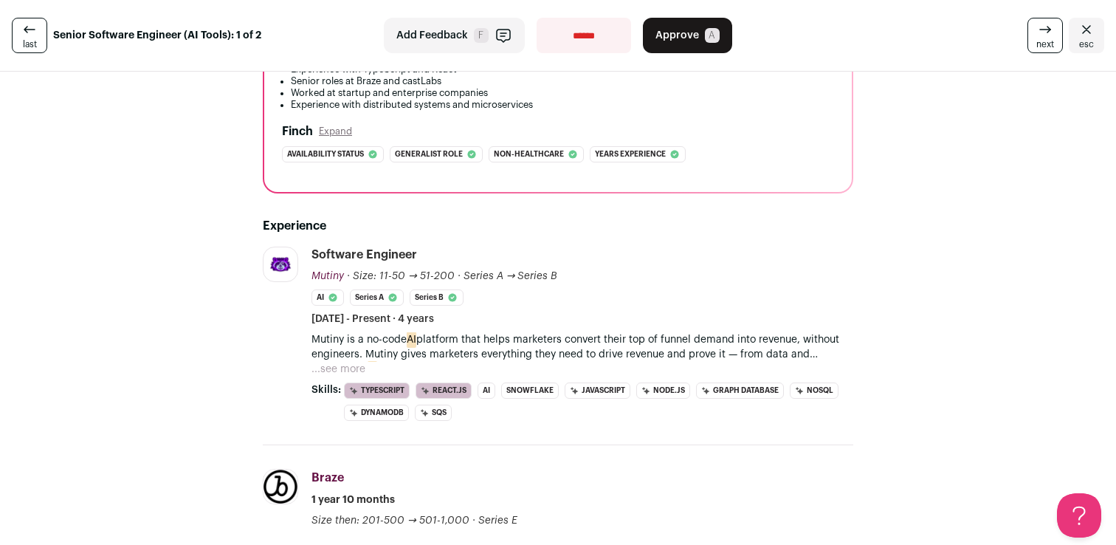
click at [511, 332] on p "Mutiny is a no-code AI platform that helps marketers convert their top of funne…" at bounding box center [582, 347] width 542 height 30
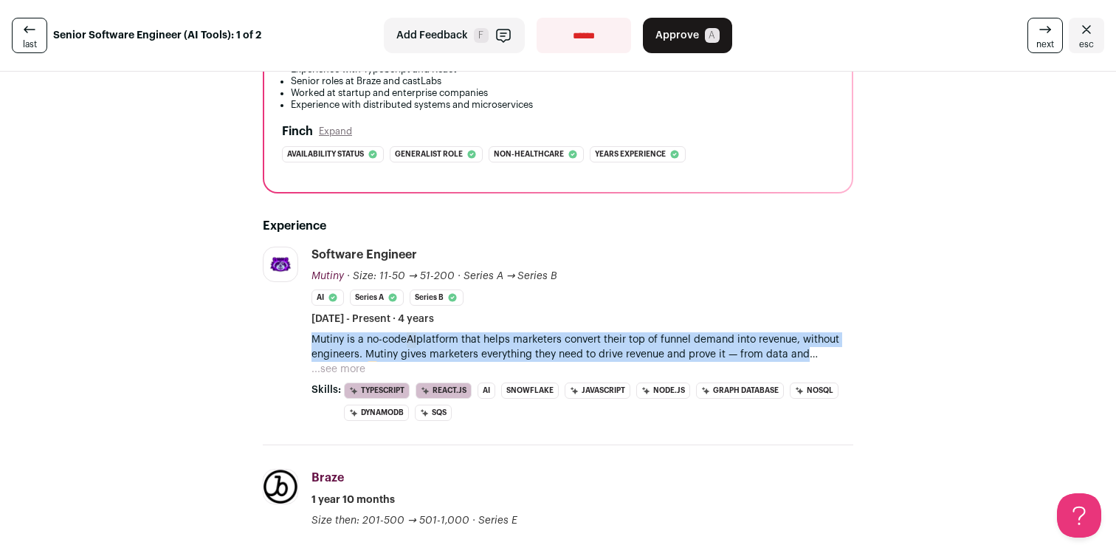
click at [511, 332] on p "Mutiny is a no-code AI platform that helps marketers convert their top of funne…" at bounding box center [582, 347] width 542 height 30
click at [517, 332] on p "Mutiny is a no-code AI platform that helps marketers convert their top of funne…" at bounding box center [582, 347] width 542 height 30
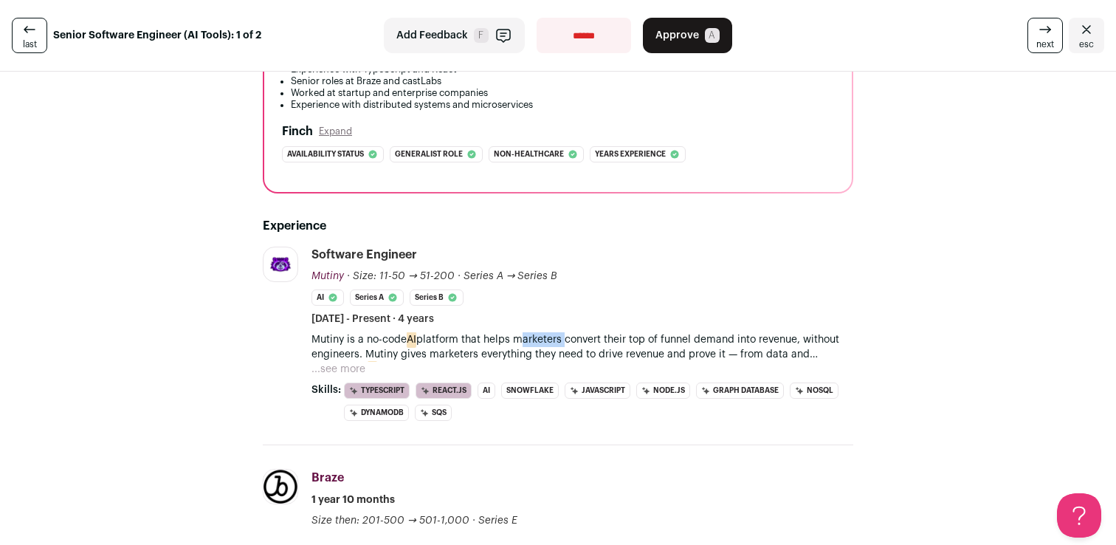
click at [517, 332] on p "Mutiny is a no-code AI platform that helps marketers convert their top of funne…" at bounding box center [582, 347] width 542 height 30
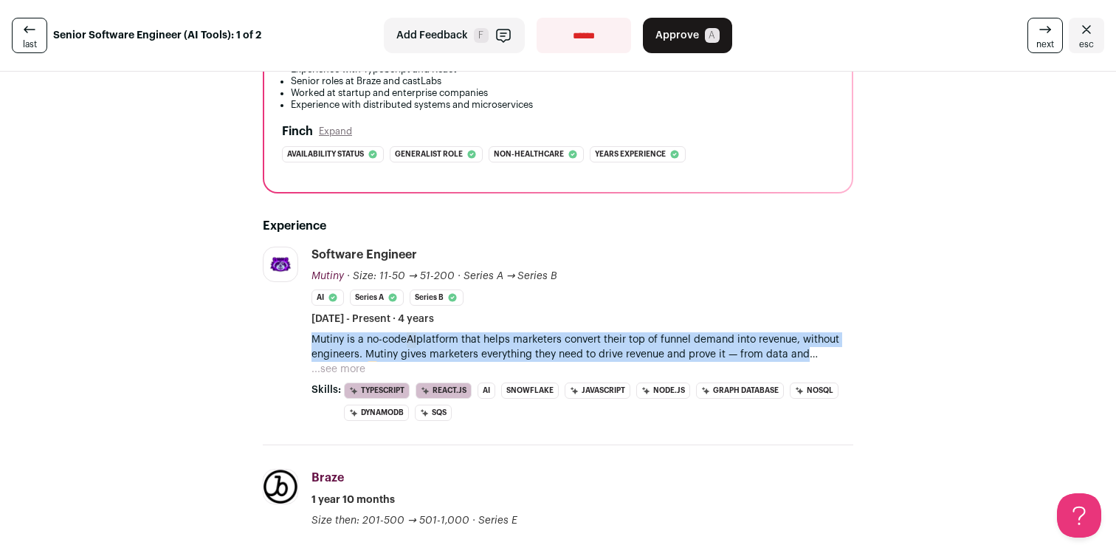
click at [517, 332] on p "Mutiny is a no-code AI platform that helps marketers convert their top of funne…" at bounding box center [582, 347] width 542 height 30
click at [367, 344] on p "Mutiny is a no-code AI platform that helps marketers convert their top of funne…" at bounding box center [582, 347] width 542 height 30
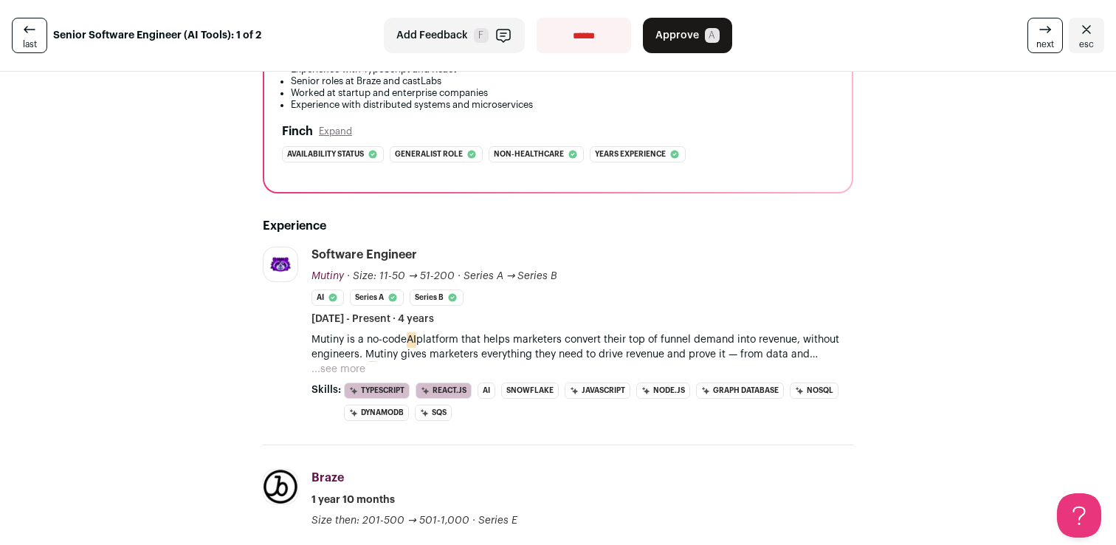
click at [355, 362] on button "...see more" at bounding box center [338, 369] width 54 height 15
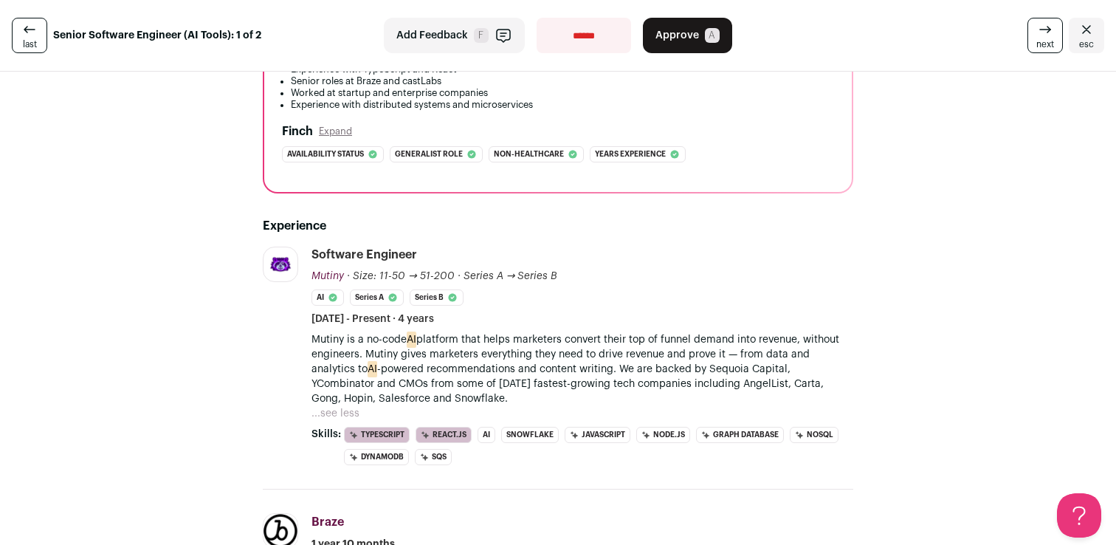
click at [576, 362] on p "Mutiny is a no-code AI platform that helps marketers convert their top of funne…" at bounding box center [582, 369] width 542 height 74
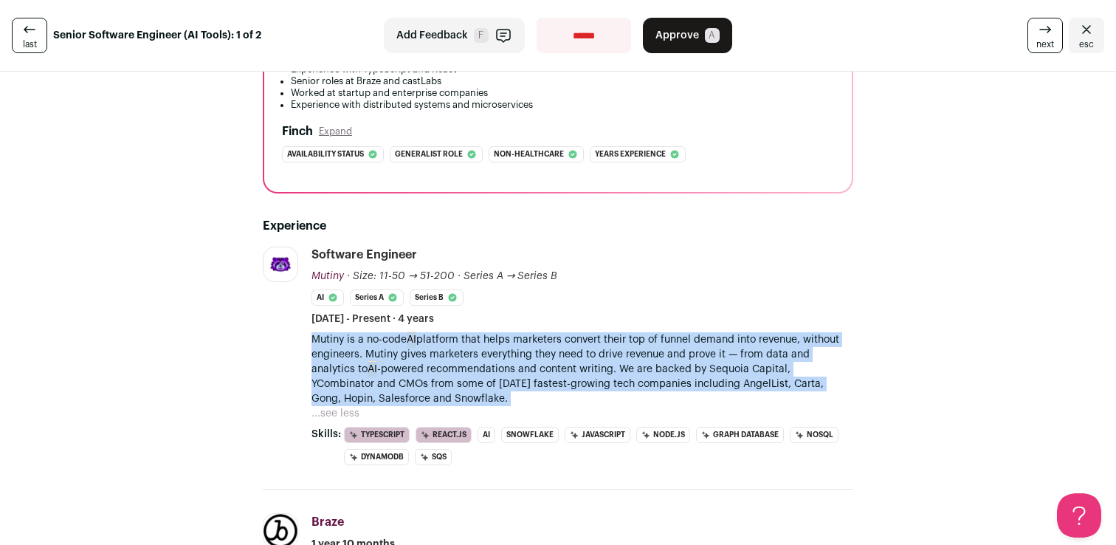
click at [576, 362] on p "Mutiny is a no-code AI platform that helps marketers convert their top of funne…" at bounding box center [582, 369] width 542 height 74
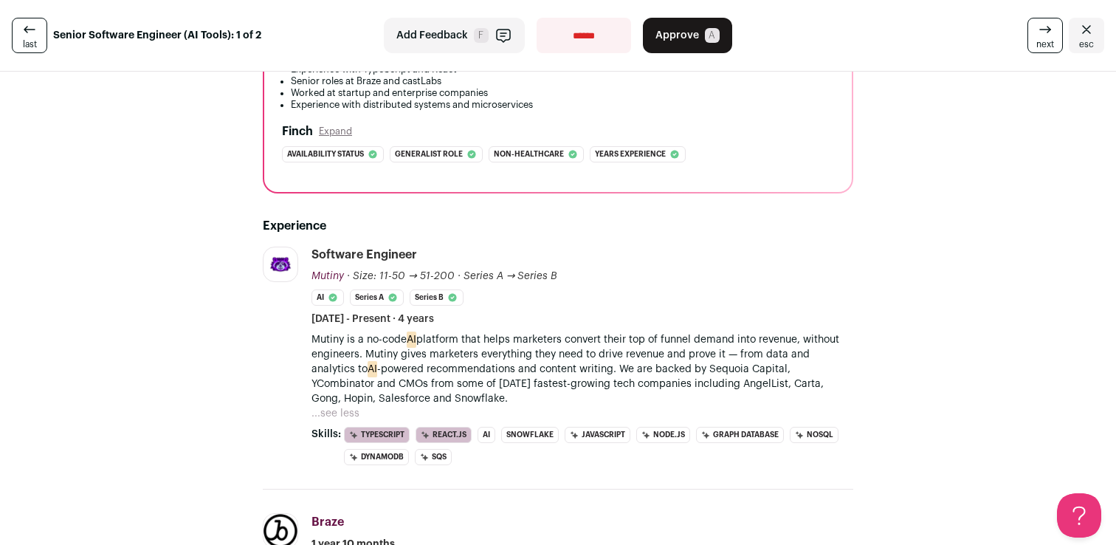
click at [602, 345] on p "Mutiny is a no-code AI platform that helps marketers convert their top of funne…" at bounding box center [582, 369] width 542 height 74
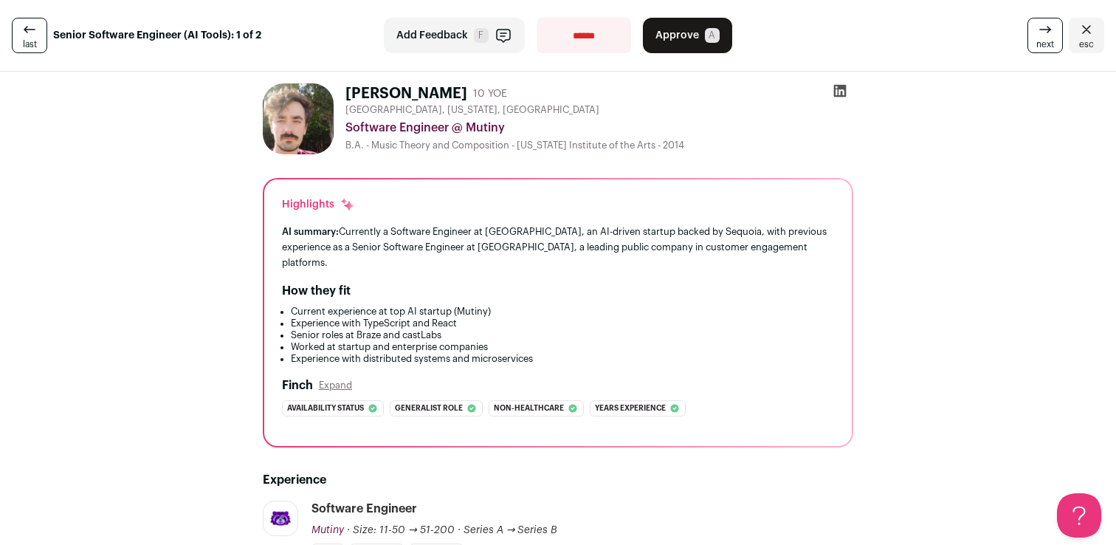
click at [685, 39] on span "Approve" at bounding box center [677, 35] width 44 height 15
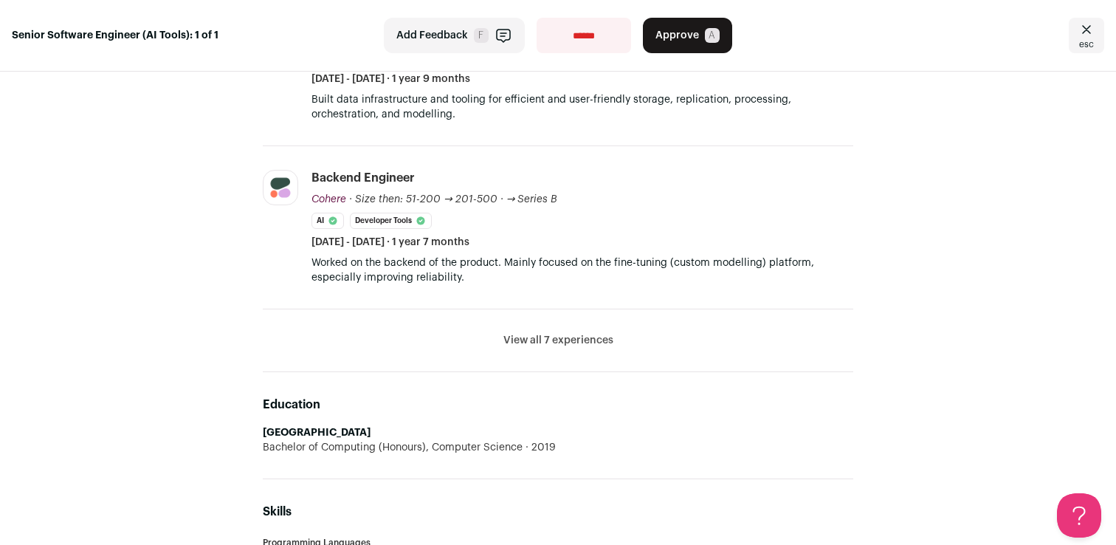
scroll to position [659, 0]
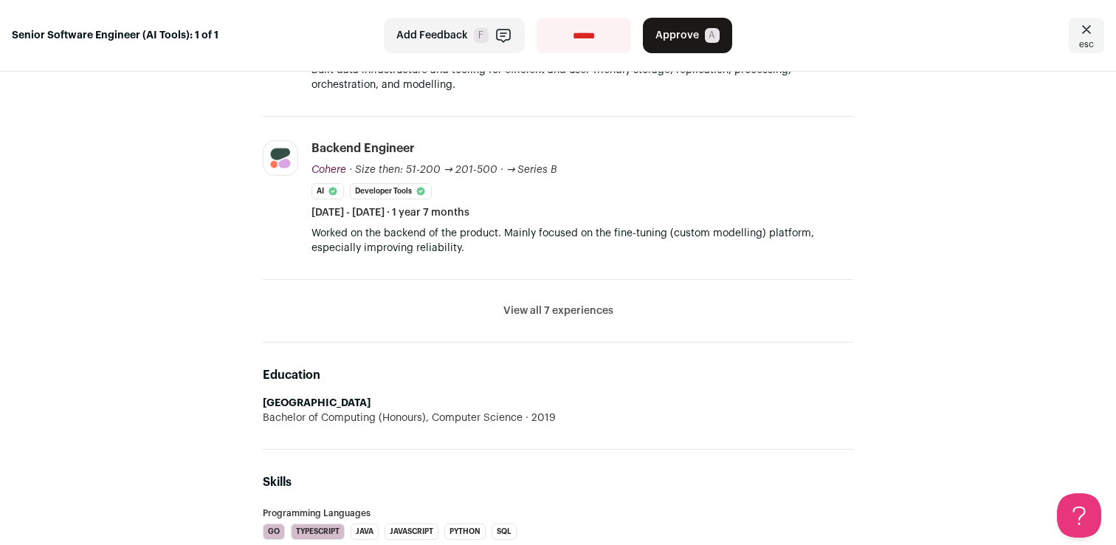
click at [597, 314] on button "View all 7 experiences" at bounding box center [558, 310] width 110 height 15
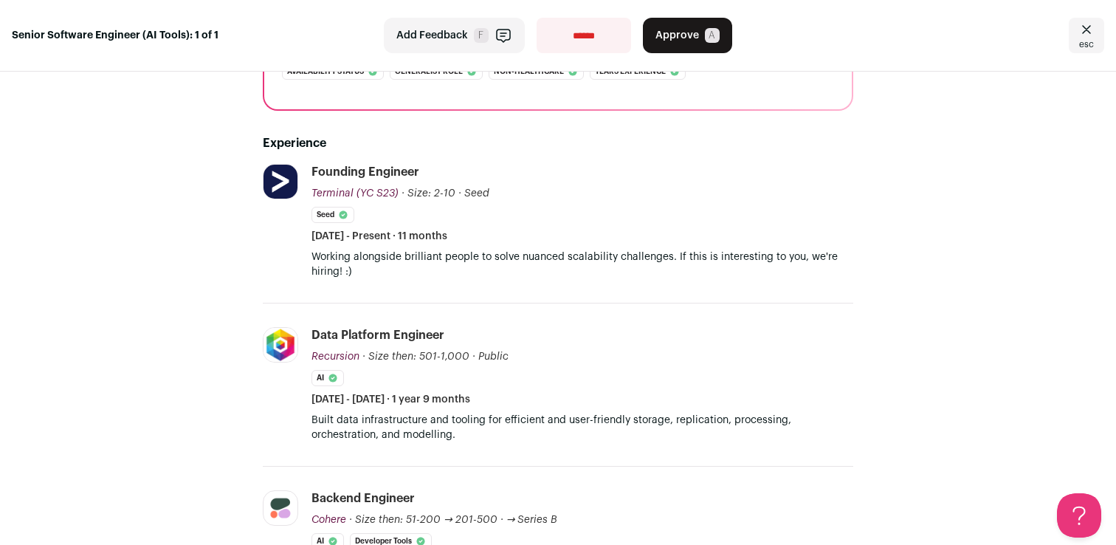
scroll to position [303, 0]
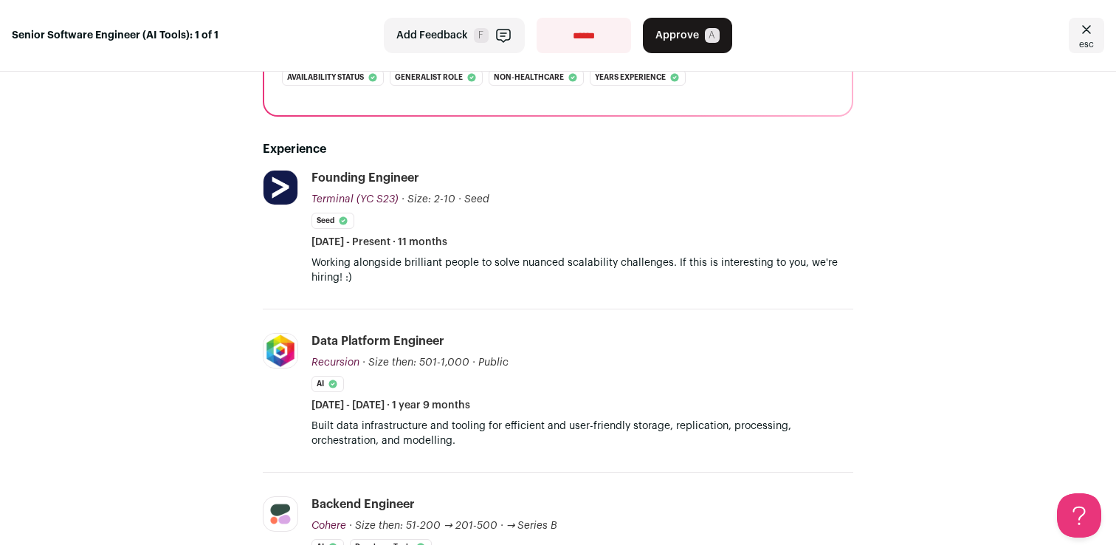
click at [441, 263] on p "Working alongside brilliant people to solve nuanced scalability challenges. If …" at bounding box center [582, 270] width 542 height 30
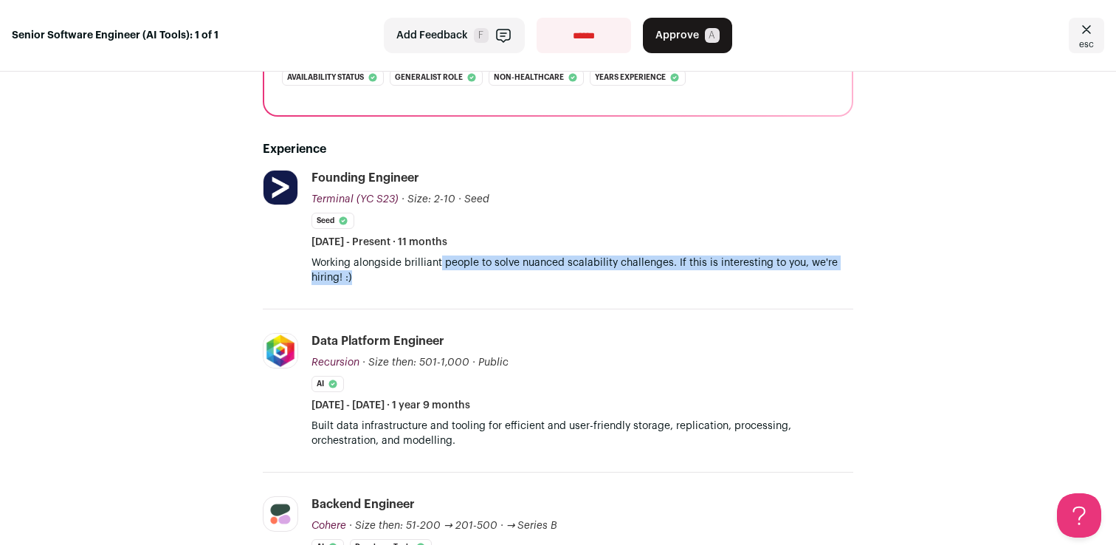
drag, startPoint x: 441, startPoint y: 263, endPoint x: 479, endPoint y: 280, distance: 42.0
click at [479, 280] on p "Working alongside brilliant people to solve nuanced scalability challenges. If …" at bounding box center [582, 270] width 542 height 30
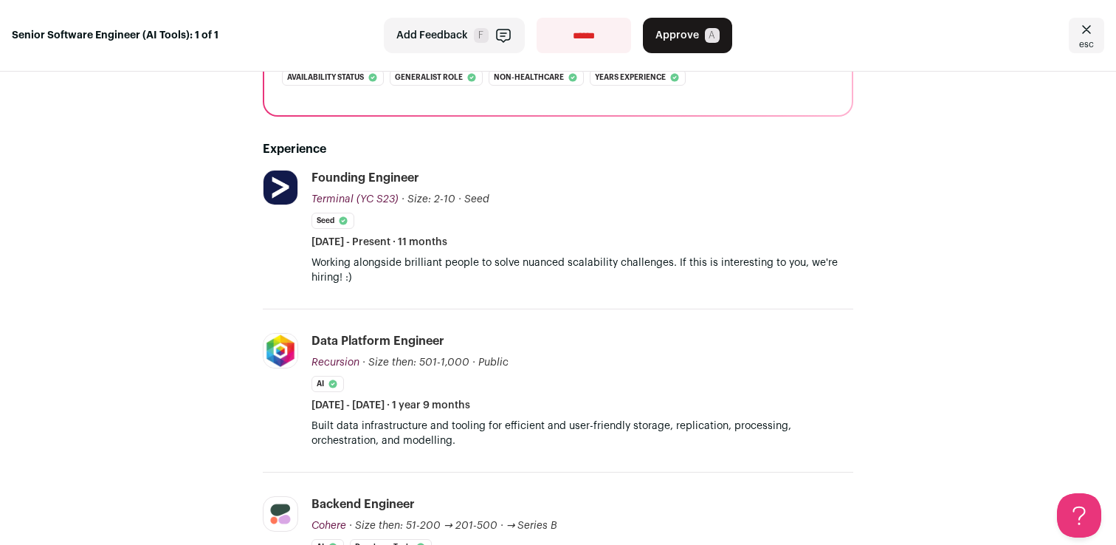
click at [479, 280] on p "Working alongside brilliant people to solve nuanced scalability challenges. If …" at bounding box center [582, 270] width 542 height 30
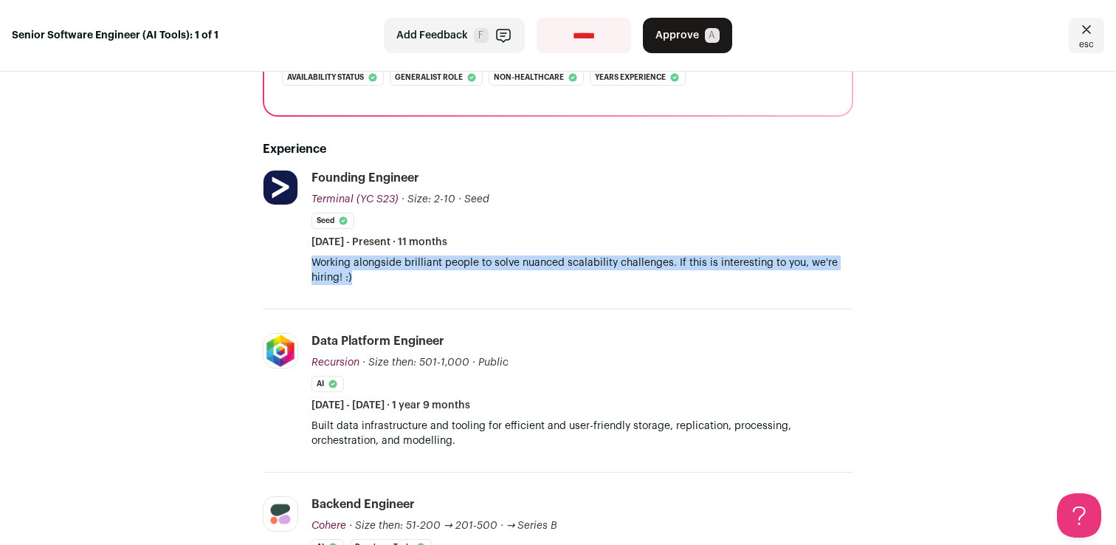
click at [479, 280] on p "Working alongside brilliant people to solve nuanced scalability challenges. If …" at bounding box center [582, 270] width 542 height 30
click at [483, 283] on p "Working alongside brilliant people to solve nuanced scalability challenges. If …" at bounding box center [582, 270] width 542 height 30
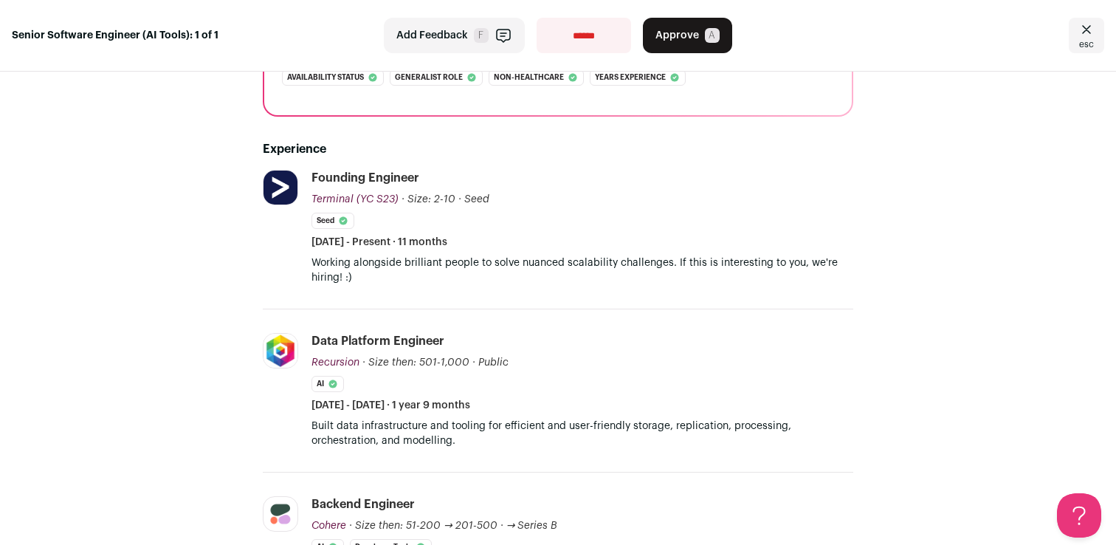
click at [483, 283] on p "Working alongside brilliant people to solve nuanced scalability challenges. If …" at bounding box center [582, 270] width 542 height 30
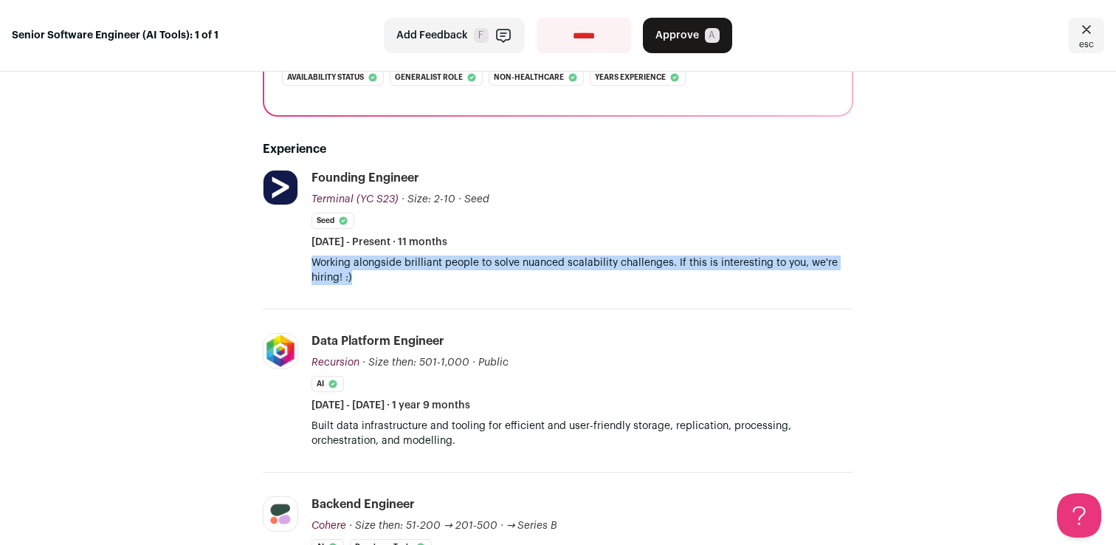
click at [483, 283] on p "Working alongside brilliant people to solve nuanced scalability challenges. If …" at bounding box center [582, 270] width 542 height 30
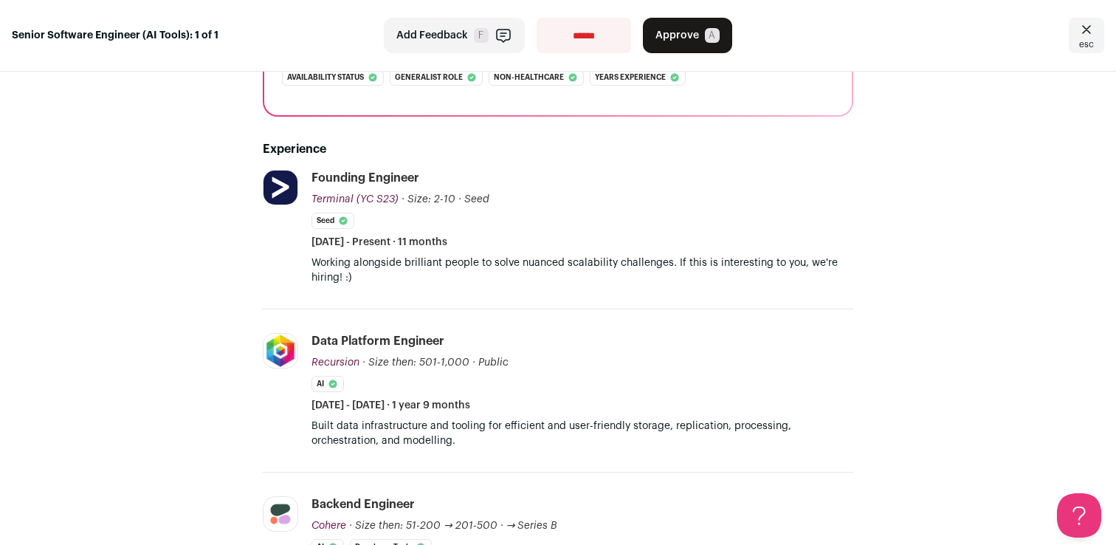
click at [479, 425] on p "Built data infrastructure and tooling for efficient and user-friendly storage, …" at bounding box center [582, 433] width 542 height 30
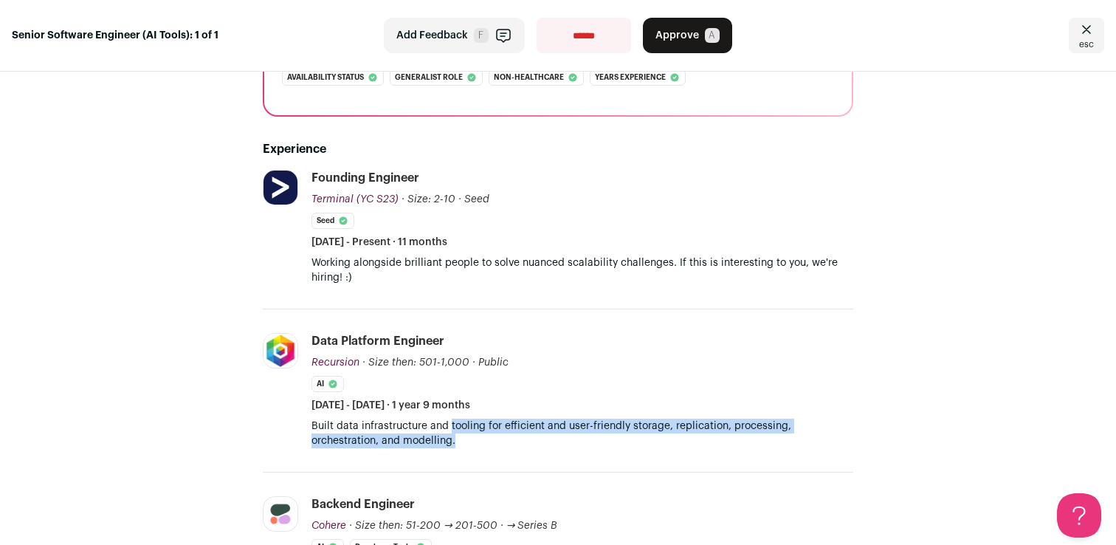
drag, startPoint x: 479, startPoint y: 425, endPoint x: 479, endPoint y: 446, distance: 20.7
click at [479, 446] on p "Built data infrastructure and tooling for efficient and user-friendly storage, …" at bounding box center [582, 433] width 542 height 30
drag, startPoint x: 479, startPoint y: 446, endPoint x: 473, endPoint y: 428, distance: 18.7
click at [473, 428] on p "Built data infrastructure and tooling for efficient and user-friendly storage, …" at bounding box center [582, 433] width 542 height 30
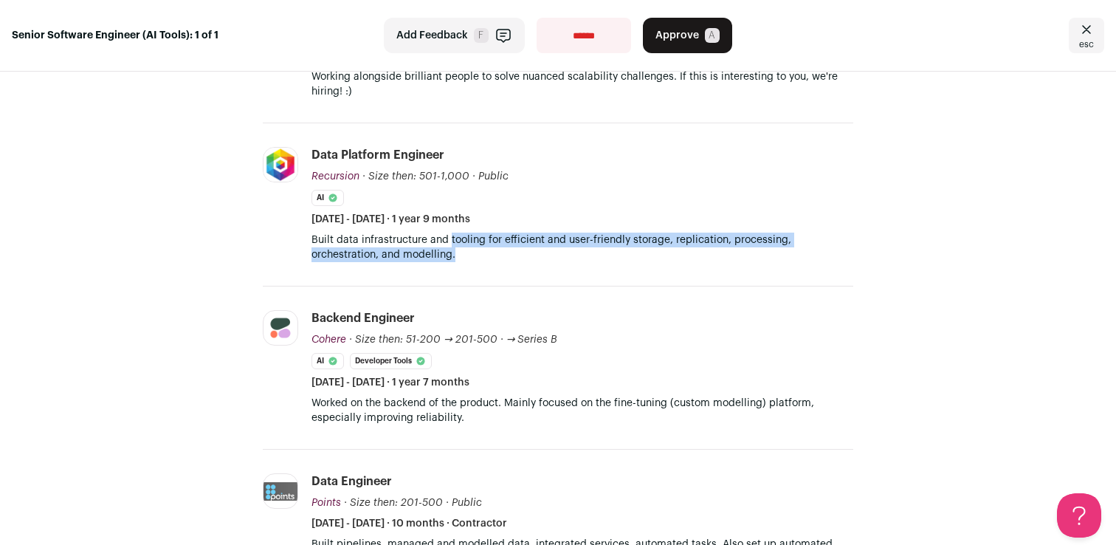
scroll to position [500, 0]
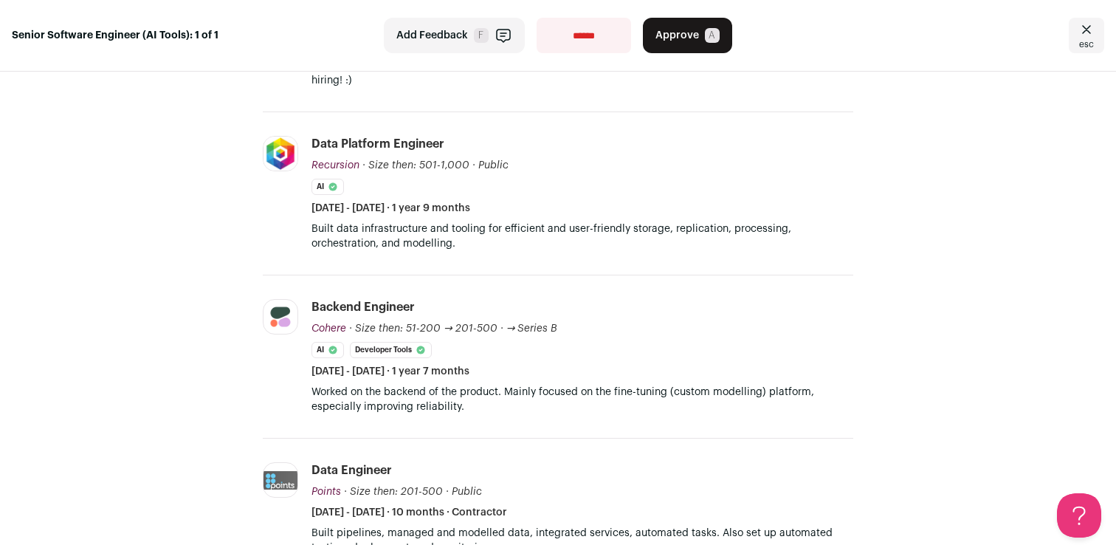
click at [472, 396] on p "Worked on the backend of the product. Mainly focused on the fine-tuning (custom…" at bounding box center [582, 400] width 542 height 30
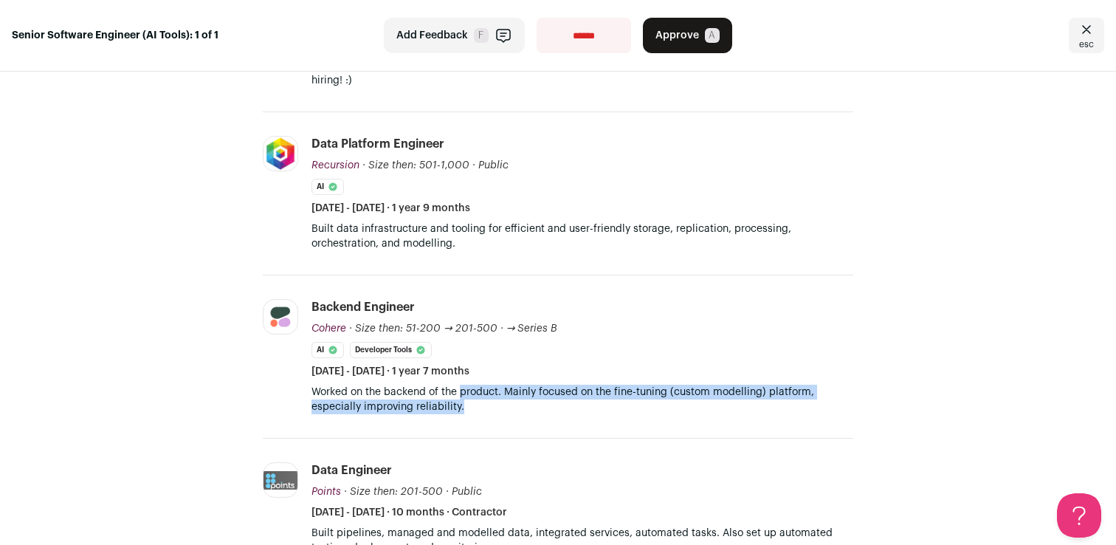
drag, startPoint x: 472, startPoint y: 396, endPoint x: 500, endPoint y: 411, distance: 31.7
click at [500, 411] on p "Worked on the backend of the product. Mainly focused on the fine-tuning (custom…" at bounding box center [582, 400] width 542 height 30
drag, startPoint x: 500, startPoint y: 411, endPoint x: 472, endPoint y: 379, distance: 42.4
click at [472, 379] on li "Backend Engineer Cohere Cohere [DOMAIN_NAME] Add to company list Public / Priva…" at bounding box center [582, 356] width 542 height 115
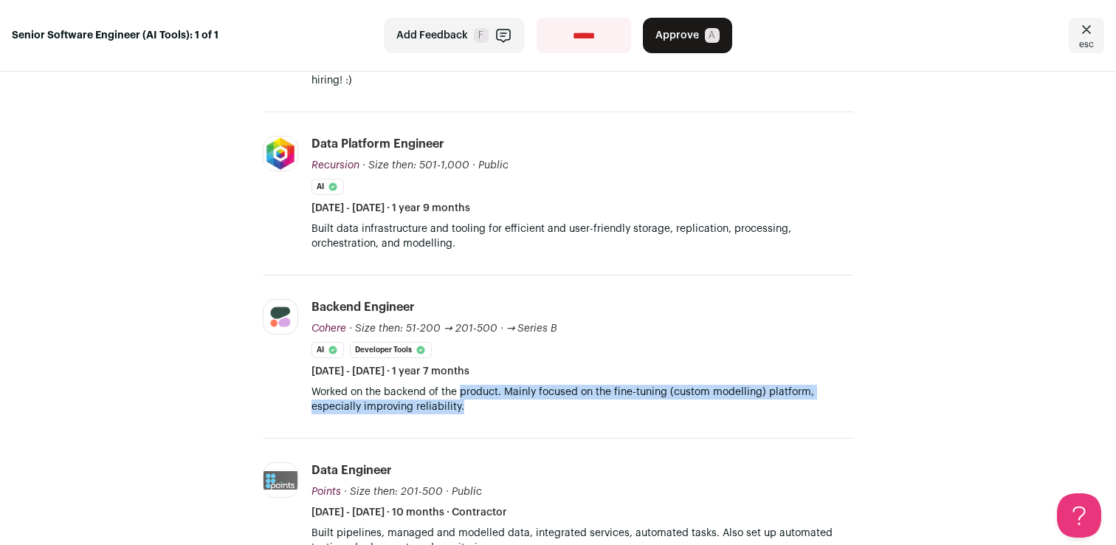
click at [476, 390] on p "Worked on the backend of the product. Mainly focused on the fine-tuning (custom…" at bounding box center [582, 400] width 542 height 30
drag, startPoint x: 476, startPoint y: 390, endPoint x: 496, endPoint y: 410, distance: 27.7
click at [496, 410] on p "Worked on the backend of the product. Mainly focused on the fine-tuning (custom…" at bounding box center [582, 400] width 542 height 30
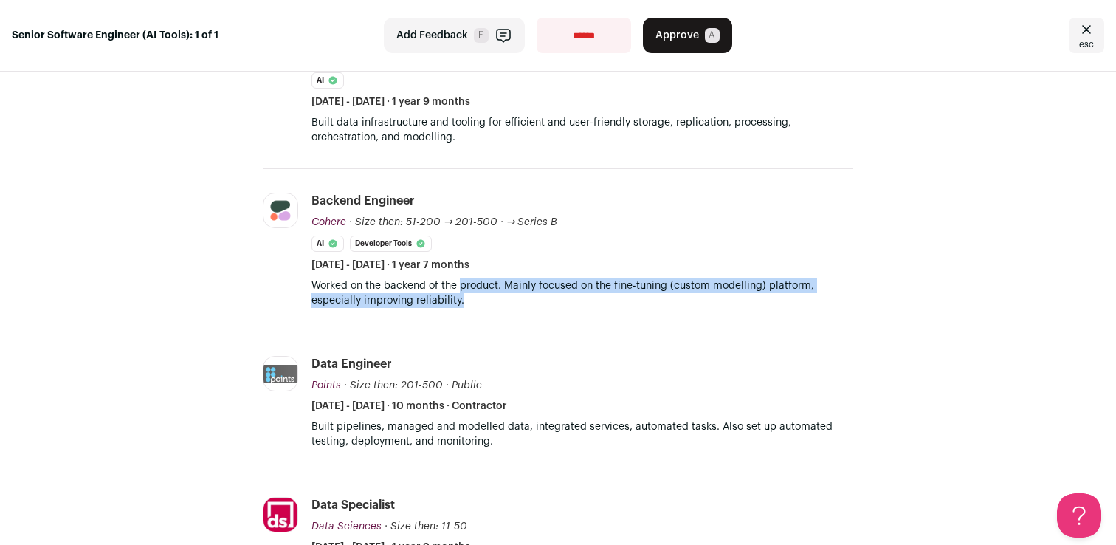
scroll to position [694, 0]
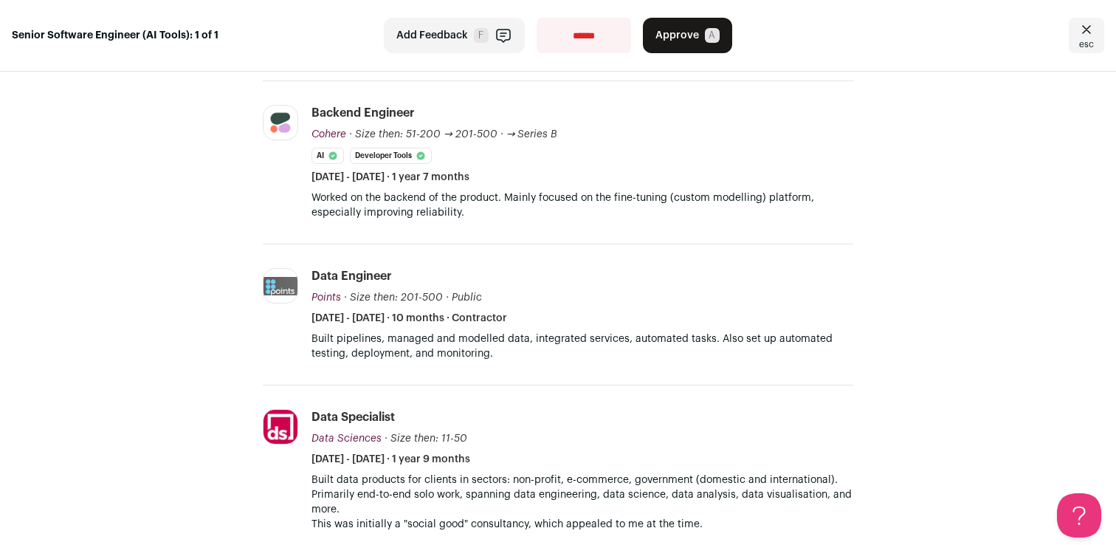
click at [499, 342] on p "Built pipelines, managed and modelled data, integrated services, automated task…" at bounding box center [582, 346] width 542 height 30
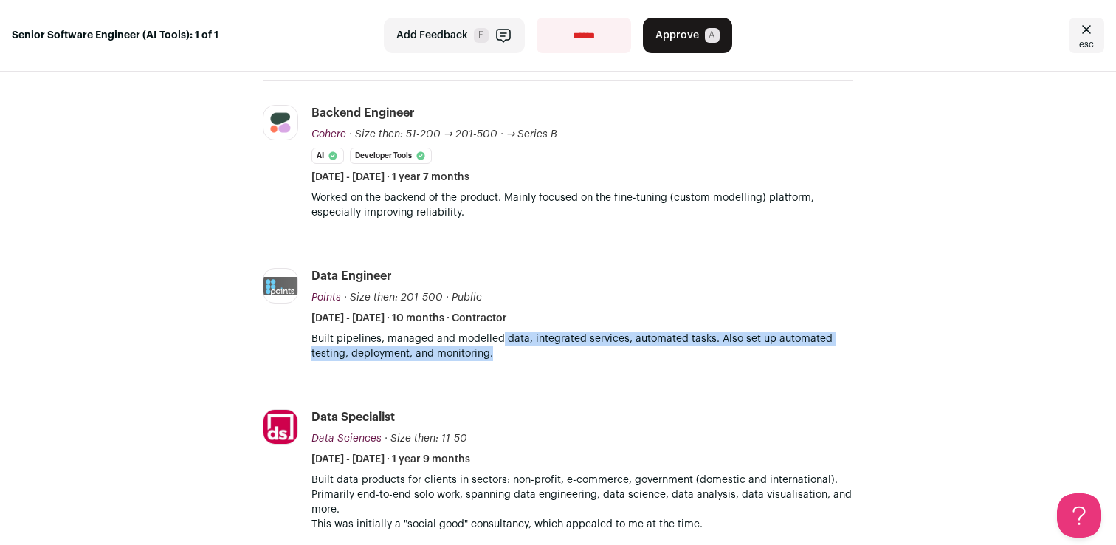
drag, startPoint x: 499, startPoint y: 342, endPoint x: 528, endPoint y: 373, distance: 42.8
click at [528, 373] on li "Points [DOMAIN_NAME] Add to company list Public / Private Public Company size 1…" at bounding box center [558, 314] width 590 height 141
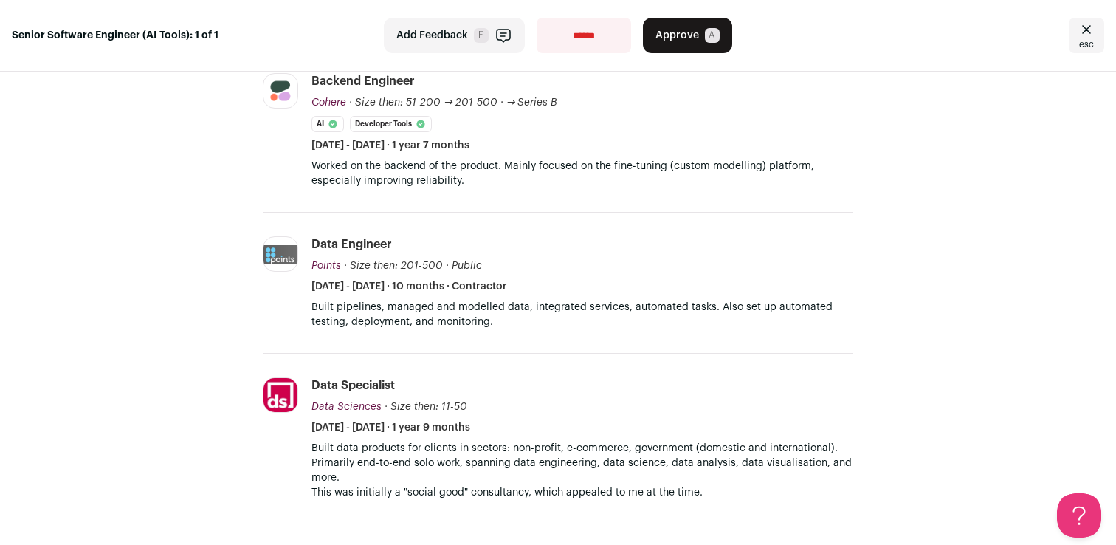
click at [547, 468] on p "Built data products for clients in sectors: non-profit, e-commerce, government …" at bounding box center [582, 463] width 542 height 44
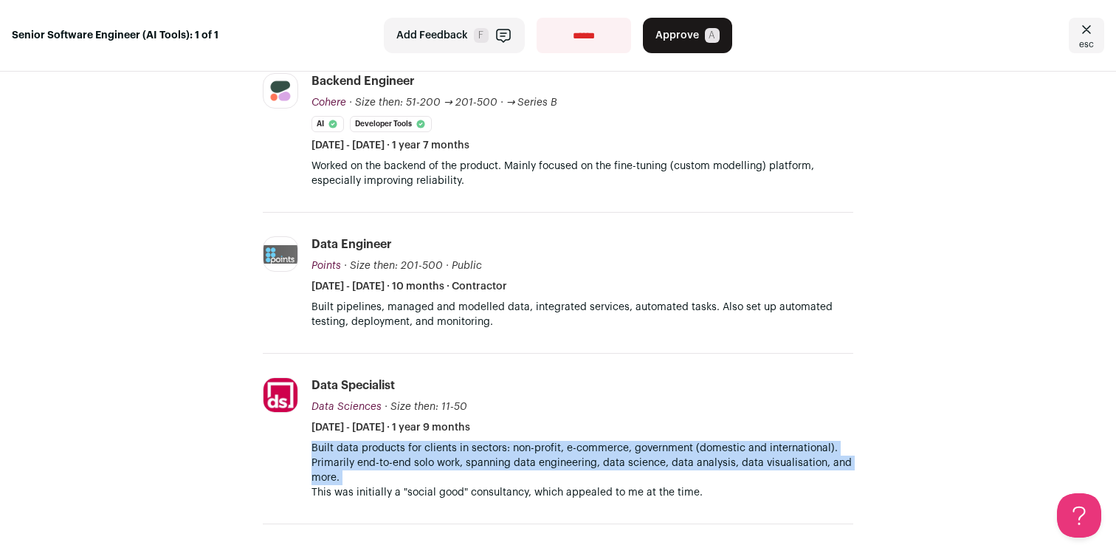
click at [547, 468] on p "Built data products for clients in sectors: non-profit, e-commerce, government …" at bounding box center [582, 463] width 542 height 44
click at [542, 472] on p "Built data products for clients in sectors: non-profit, e-commerce, government …" at bounding box center [582, 463] width 542 height 44
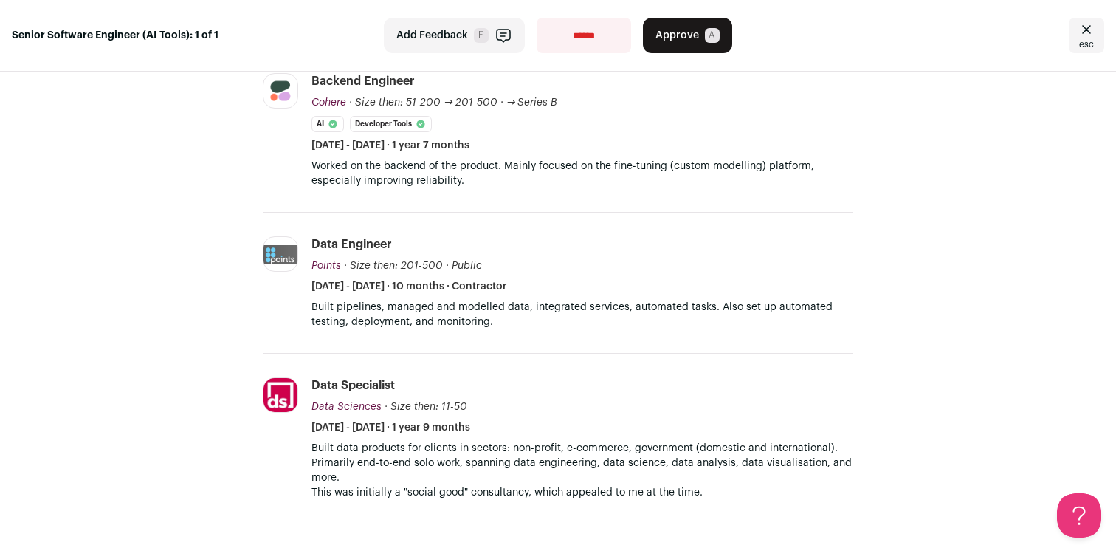
click at [542, 472] on p "Built data products for clients in sectors: non-profit, e-commerce, government …" at bounding box center [582, 463] width 542 height 44
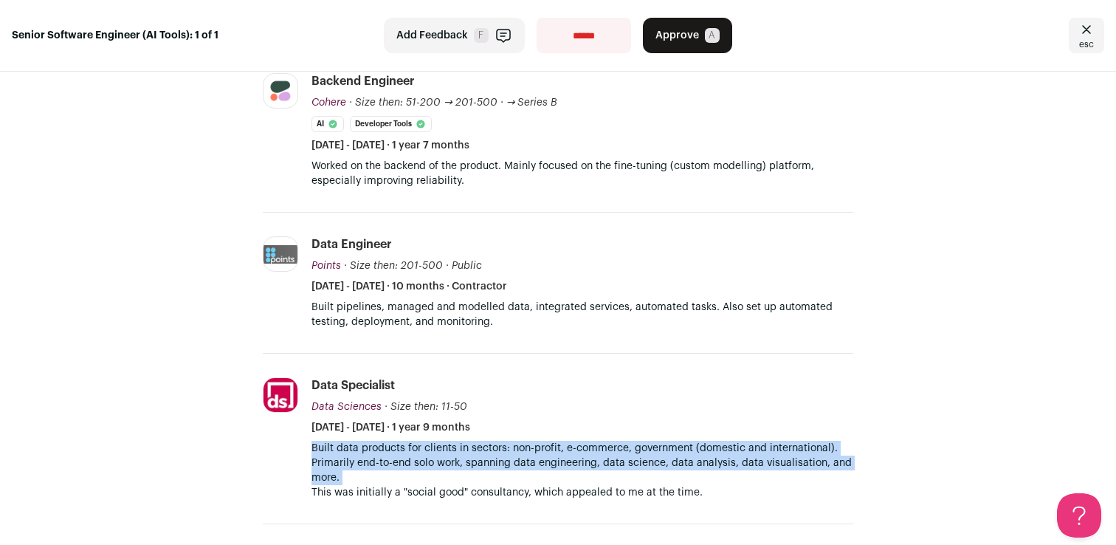
click at [542, 472] on p "Built data products for clients in sectors: non-profit, e-commerce, government …" at bounding box center [582, 463] width 542 height 44
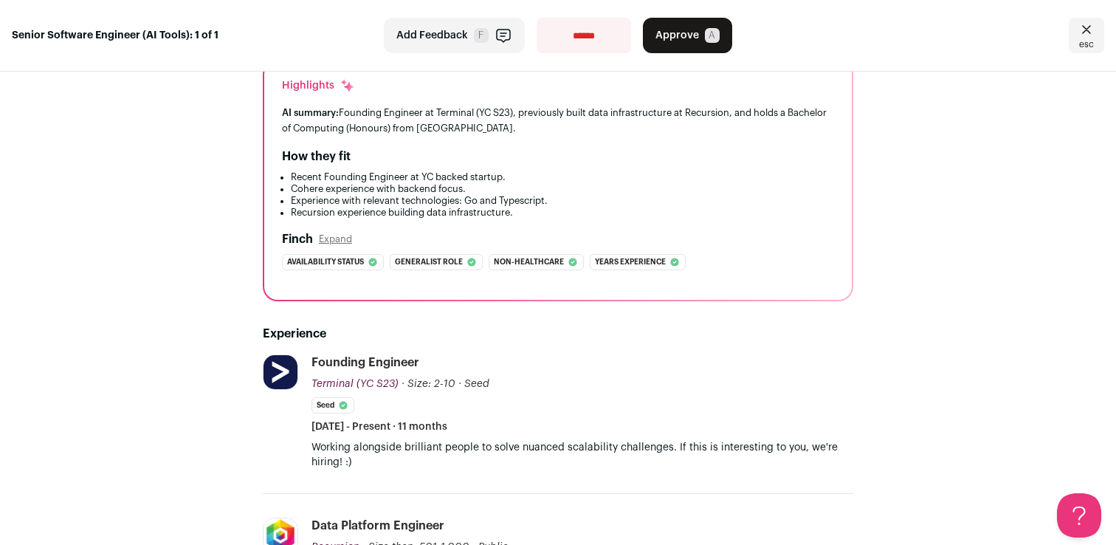
scroll to position [0, 0]
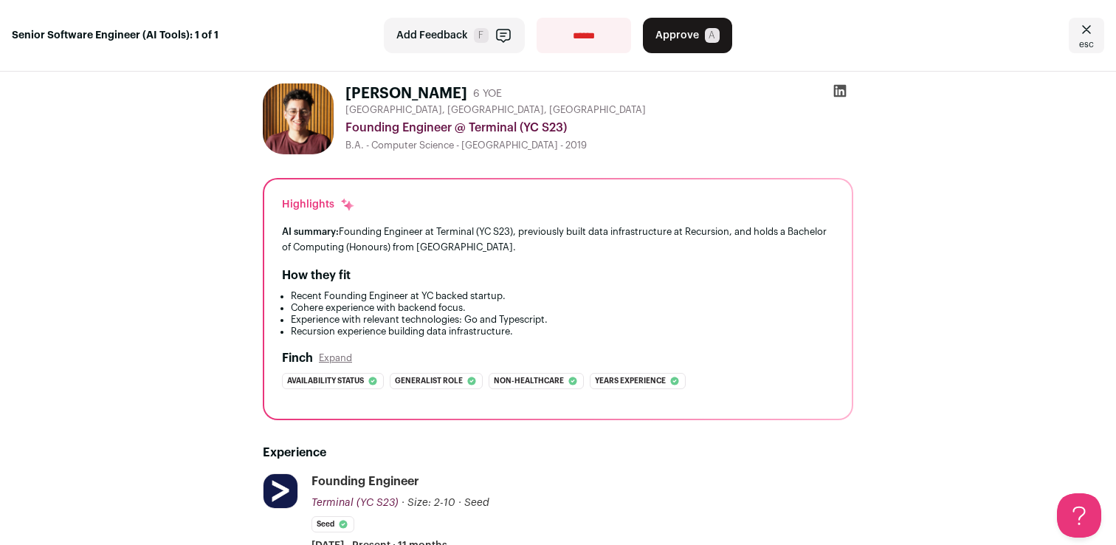
click at [512, 235] on div "AI summary: Founding Engineer at Terminal (YC S23), previously built data infra…" at bounding box center [558, 239] width 552 height 31
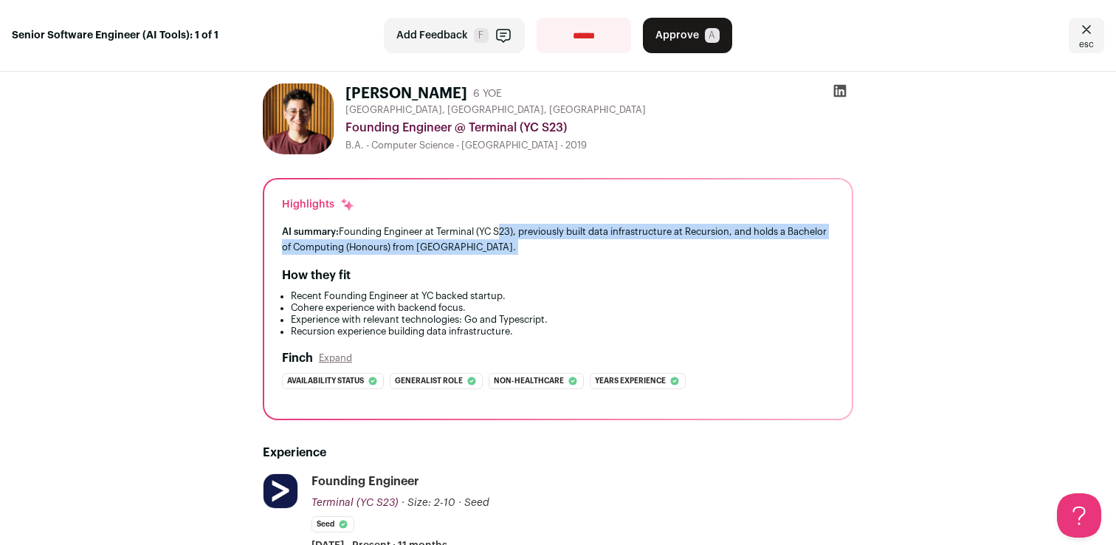
drag, startPoint x: 512, startPoint y: 235, endPoint x: 598, endPoint y: 247, distance: 86.5
click at [599, 247] on div "AI summary: Founding Engineer at Terminal (YC S23), previously built data infra…" at bounding box center [558, 239] width 552 height 31
click at [598, 247] on div "AI summary: Founding Engineer at Terminal (YC S23), previously built data infra…" at bounding box center [558, 239] width 552 height 31
drag, startPoint x: 598, startPoint y: 247, endPoint x: 544, endPoint y: 228, distance: 57.2
click at [544, 228] on div "AI summary: Founding Engineer at Terminal (YC S23), previously built data infra…" at bounding box center [558, 239] width 552 height 31
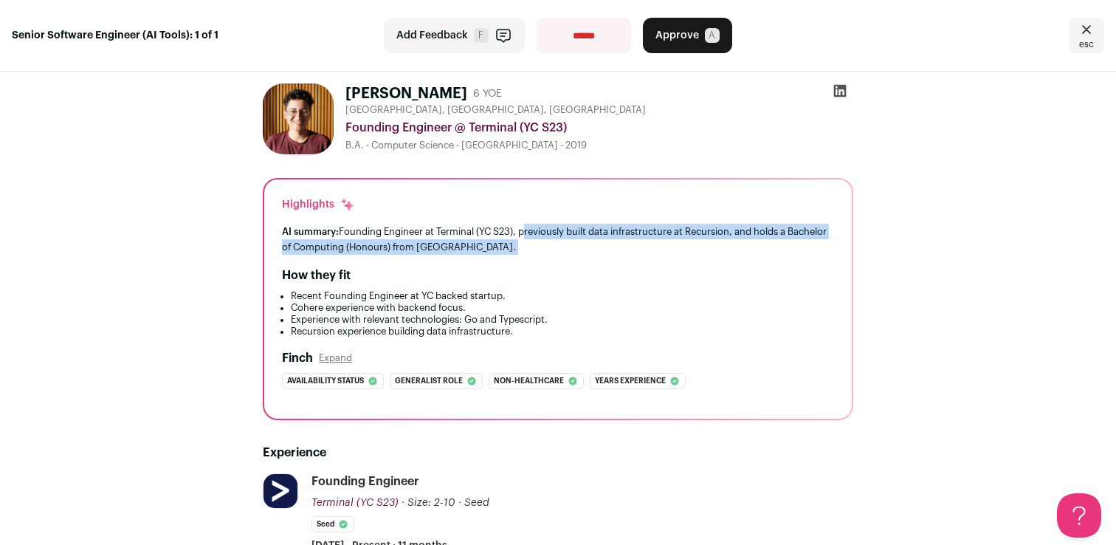
click at [544, 228] on div "AI summary: Founding Engineer at Terminal (YC S23), previously built data infra…" at bounding box center [558, 239] width 552 height 31
drag, startPoint x: 544, startPoint y: 228, endPoint x: 603, endPoint y: 255, distance: 64.7
click at [603, 255] on div "Highlights AI summary: Founding Engineer at Terminal (YC S23), previously built…" at bounding box center [557, 298] width 587 height 239
drag, startPoint x: 603, startPoint y: 255, endPoint x: 566, endPoint y: 235, distance: 41.6
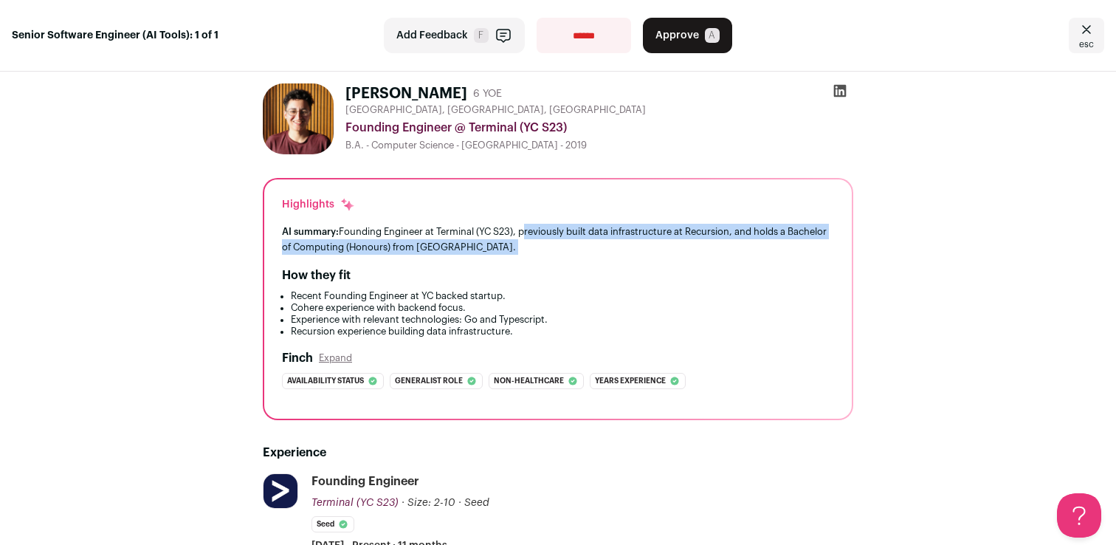
click at [566, 235] on div "Highlights AI summary: Founding Engineer at Terminal (YC S23), previously built…" at bounding box center [557, 298] width 587 height 239
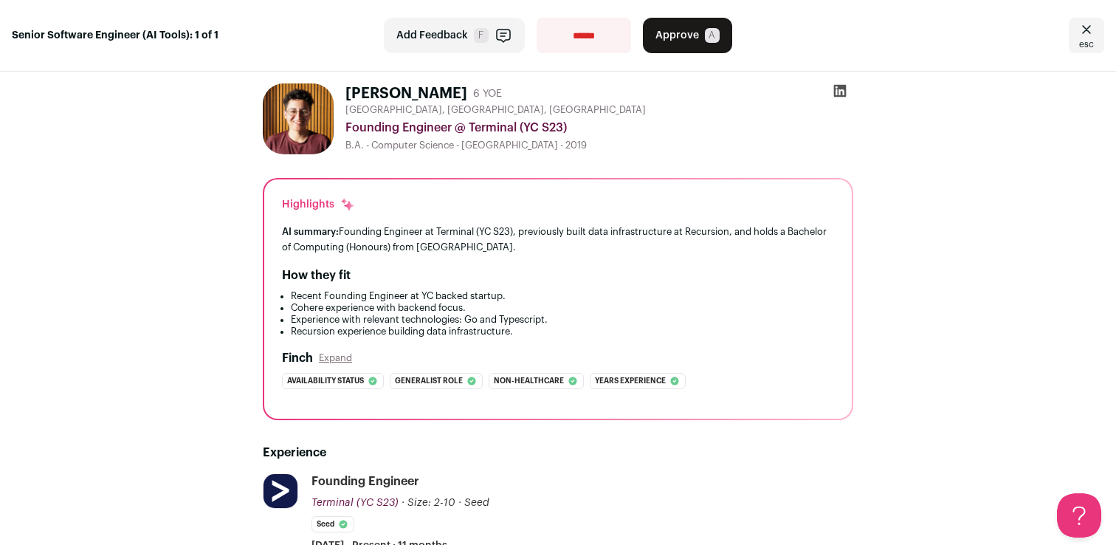
click at [387, 95] on h1 "[PERSON_NAME]" at bounding box center [406, 93] width 122 height 21
click at [308, 135] on img at bounding box center [298, 118] width 71 height 71
click at [378, 147] on div "B.A. - Computer Science - [GEOGRAPHIC_DATA] - 2019" at bounding box center [599, 145] width 508 height 12
click at [466, 289] on div "How they fit Recent Founding Engineer at YC backed startup. Cohere experience w…" at bounding box center [558, 301] width 552 height 71
click at [462, 297] on li "Recent Founding Engineer at YC backed startup." at bounding box center [562, 296] width 543 height 12
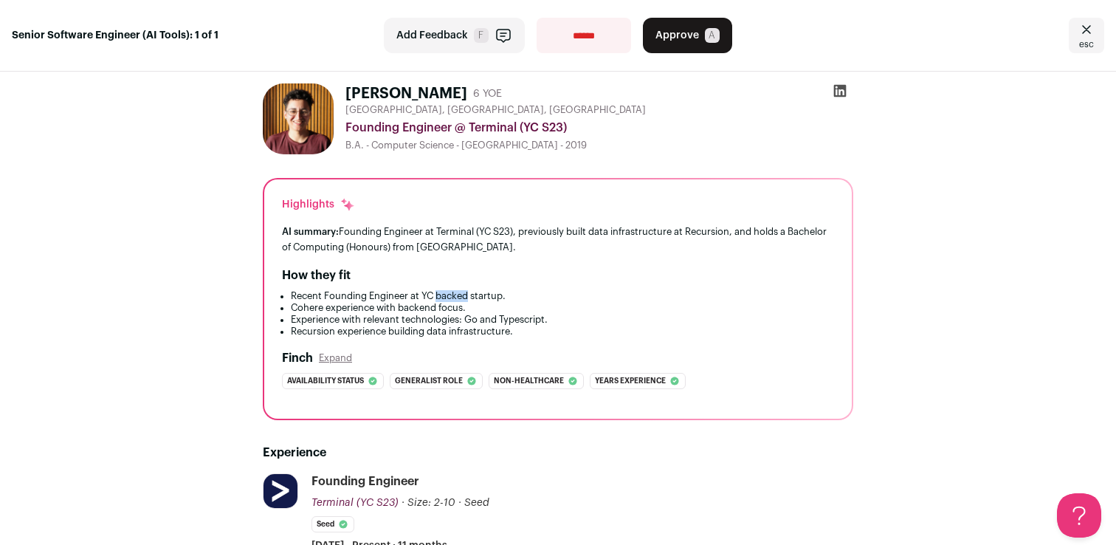
click at [462, 297] on li "Recent Founding Engineer at YC backed startup." at bounding box center [562, 296] width 543 height 12
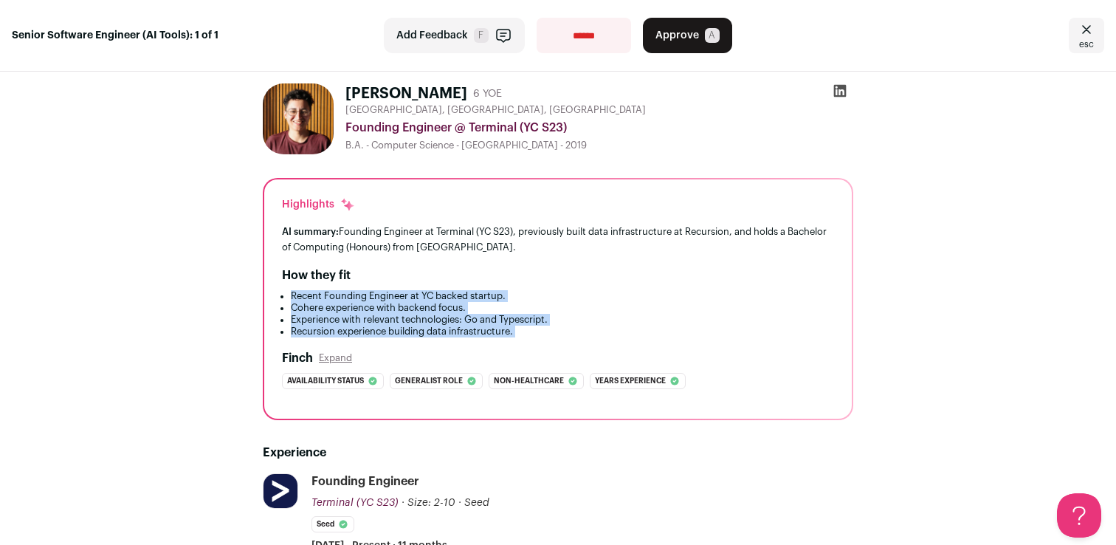
drag, startPoint x: 462, startPoint y: 297, endPoint x: 487, endPoint y: 331, distance: 42.2
click at [487, 331] on ul "Recent Founding Engineer at YC backed startup. Cohere experience with backend f…" at bounding box center [558, 313] width 552 height 47
click at [487, 331] on li "Recursion experience building data infrastructure." at bounding box center [562, 331] width 543 height 12
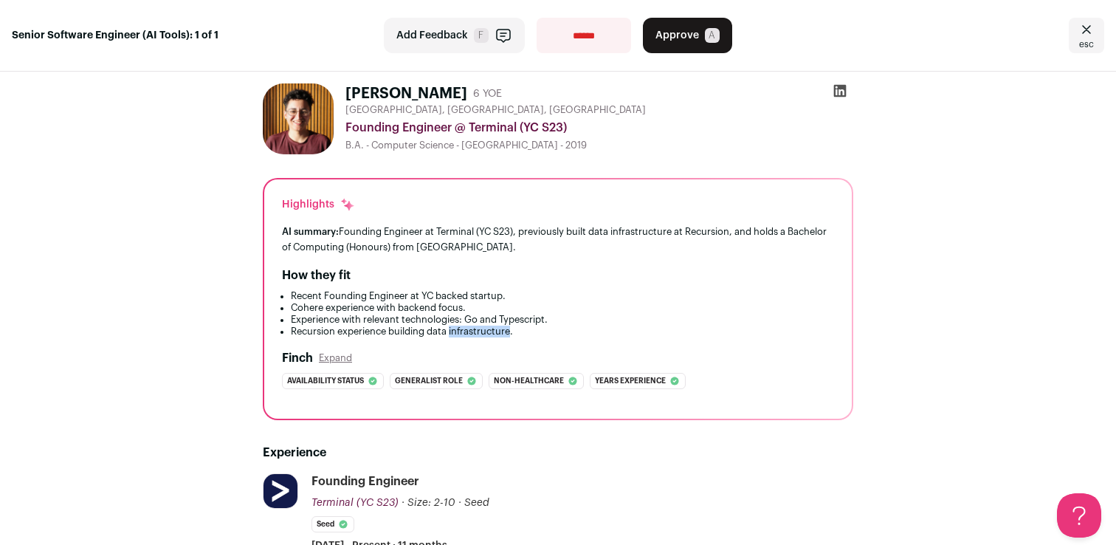
click at [487, 331] on li "Recursion experience building data infrastructure." at bounding box center [562, 331] width 543 height 12
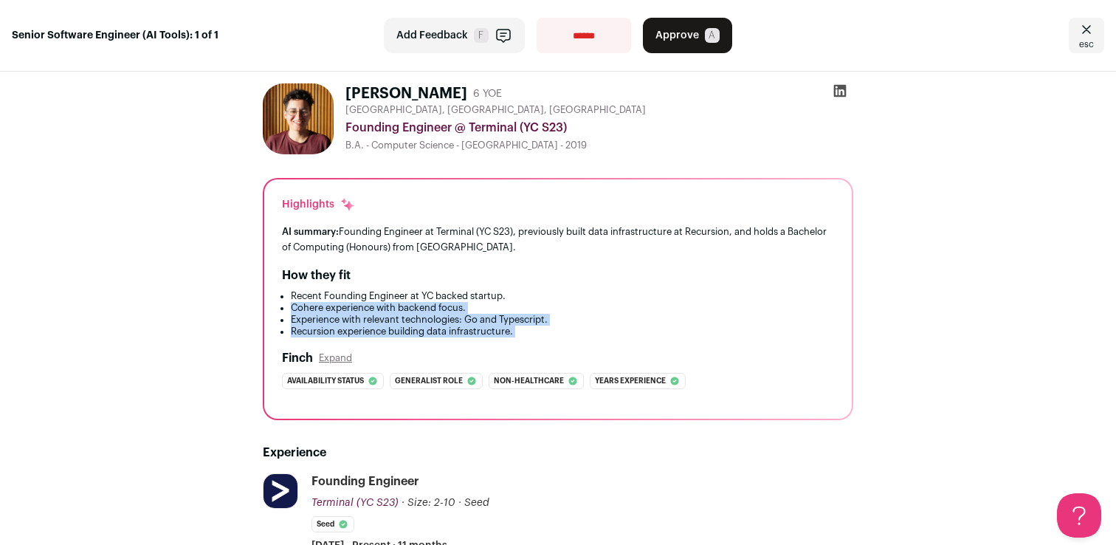
drag, startPoint x: 487, startPoint y: 331, endPoint x: 487, endPoint y: 303, distance: 27.3
click at [487, 303] on ul "Recent Founding Engineer at YC backed startup. Cohere experience with backend f…" at bounding box center [558, 313] width 552 height 47
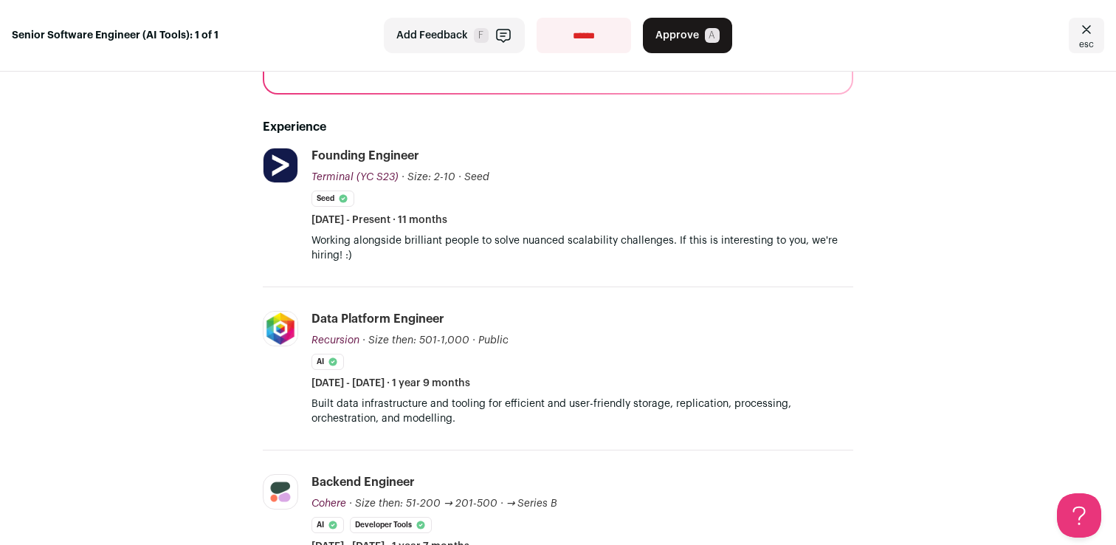
scroll to position [342, 0]
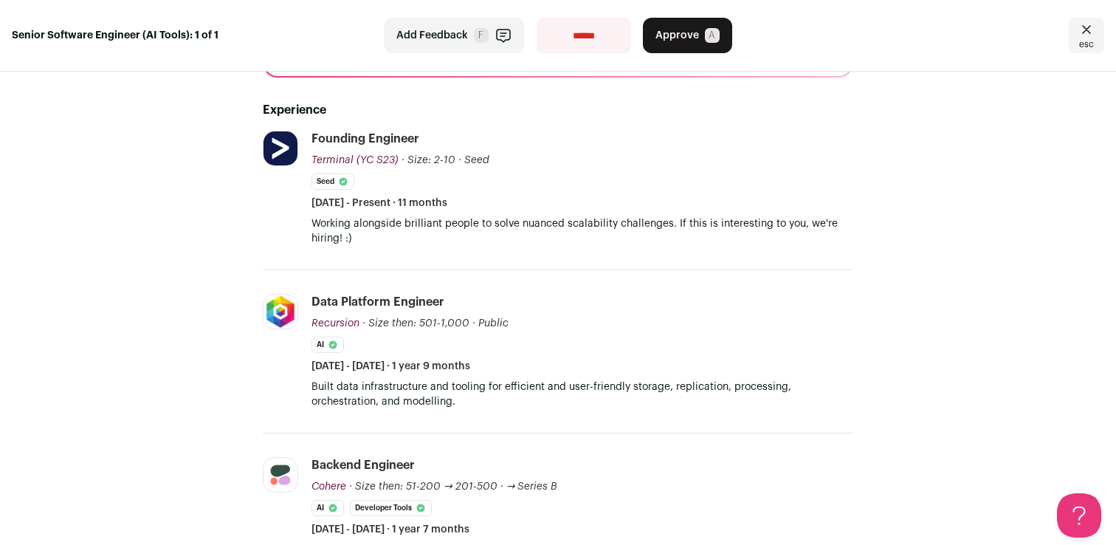
click at [522, 386] on p "Built data infrastructure and tooling for efficient and user-friendly storage, …" at bounding box center [582, 394] width 542 height 30
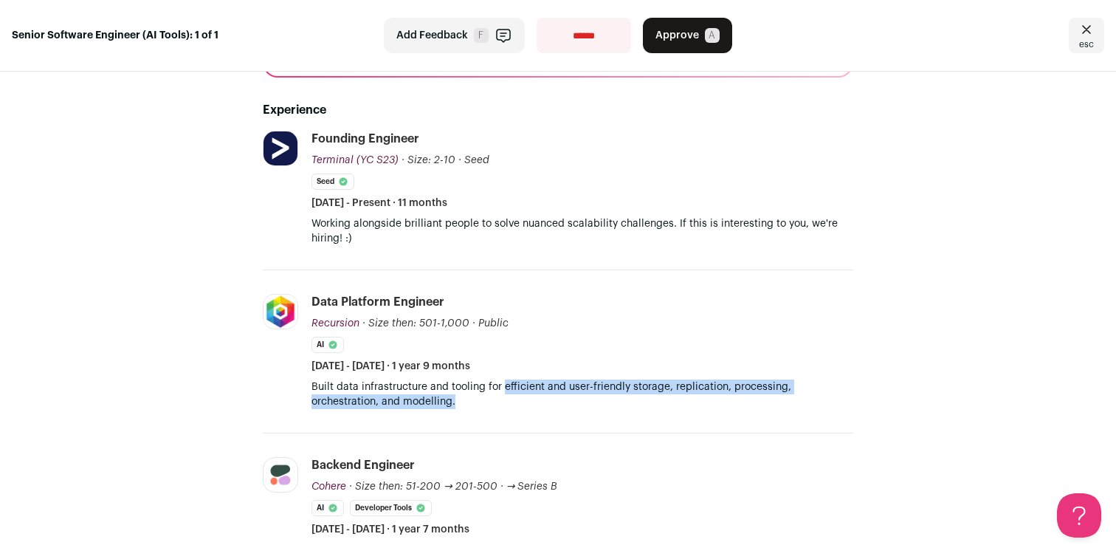
drag, startPoint x: 522, startPoint y: 386, endPoint x: 530, endPoint y: 409, distance: 24.3
click at [530, 409] on li "Recursion [DOMAIN_NAME] Add to company list Public / Private Public Company siz…" at bounding box center [558, 351] width 590 height 163
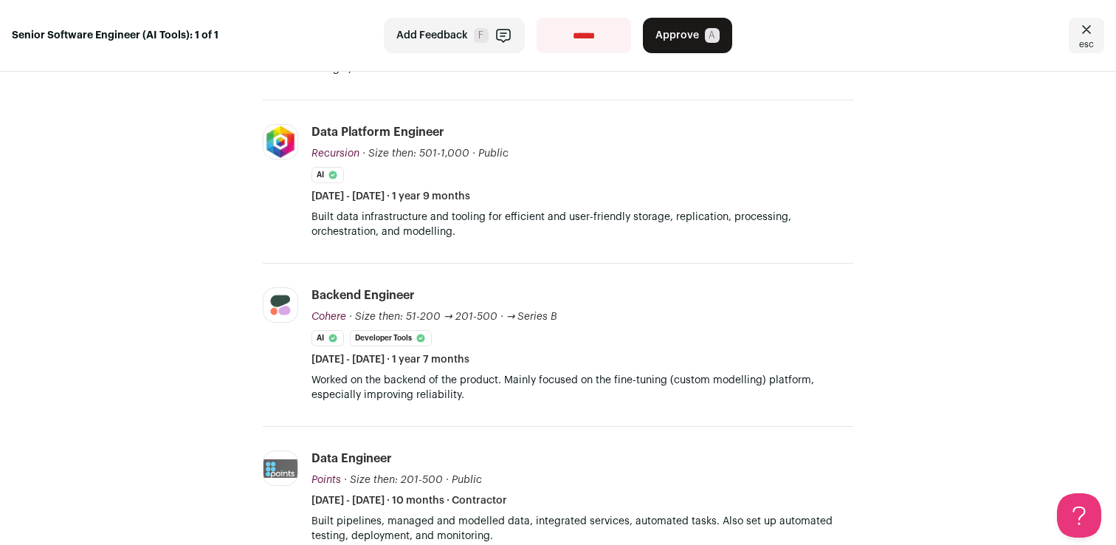
scroll to position [513, 0]
